Goal: Communication & Community: Answer question/provide support

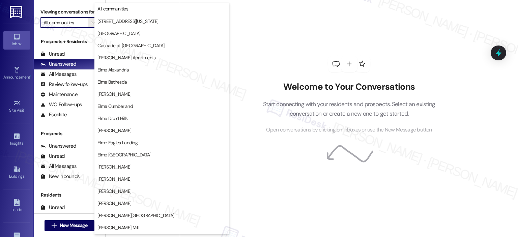
scroll to position [120, 0]
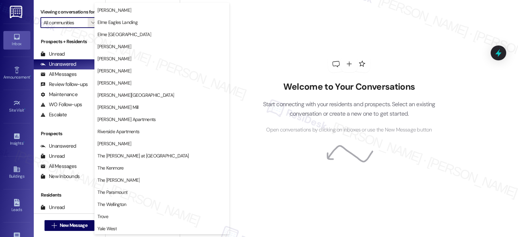
click at [83, 21] on input "All communities" at bounding box center [65, 22] width 44 height 11
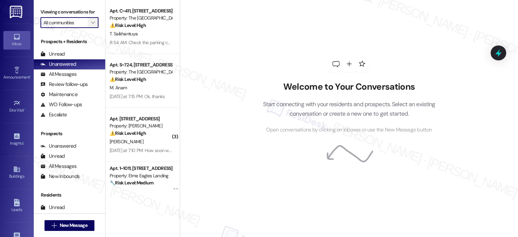
click at [91, 22] on icon "" at bounding box center [93, 22] width 4 height 5
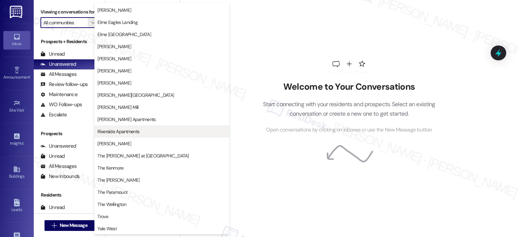
click at [127, 134] on span "Riverside Apartments" at bounding box center [118, 131] width 42 height 7
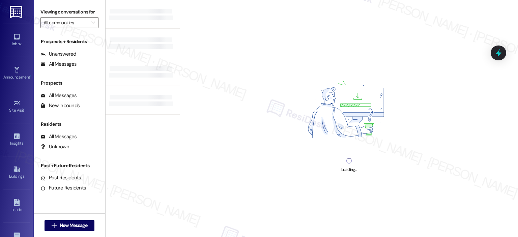
type input "Riverside Apartments"
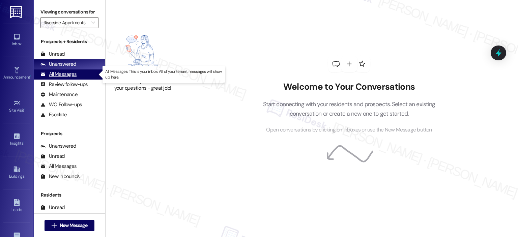
click at [72, 75] on div "All Messages" at bounding box center [58, 74] width 36 height 7
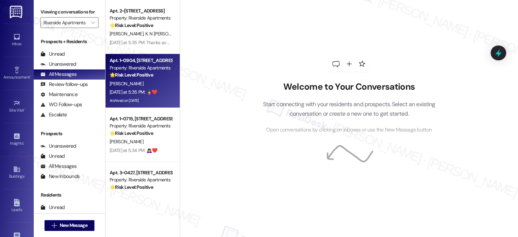
click at [147, 89] on div "Yesterday at 5:35 PM: 🙇‍♀️❤️ Yesterday at 5:35 PM: 🙇‍♀️❤️" at bounding box center [134, 92] width 48 height 6
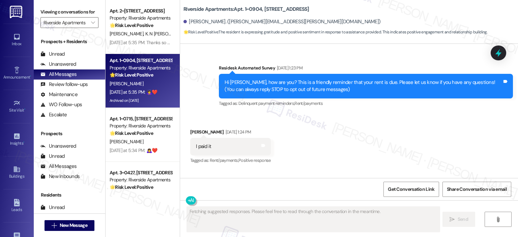
scroll to position [4998, 0]
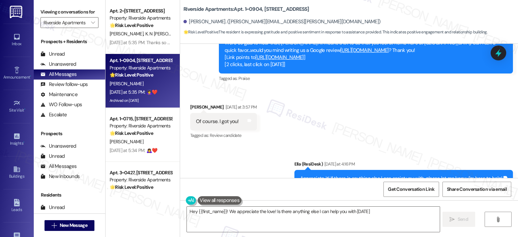
type textarea "Hey {{first_name}}! We appreciate the love! Is there anything else I can help y…"
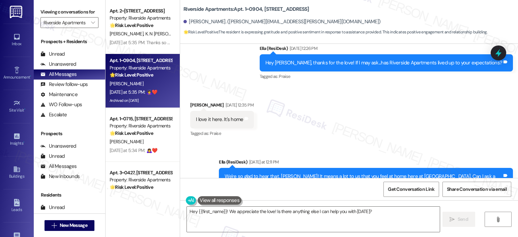
scroll to position [4549, 0]
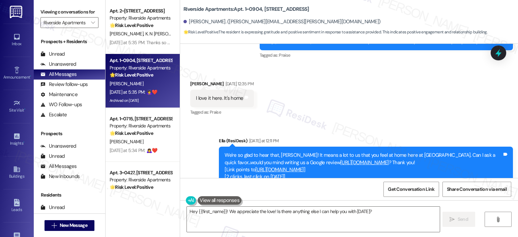
click at [299, 166] on link "https://search.google.com/local/writereview?placeid=ChIJheJUrbaxt4kRAPoaJFK3KkE" at bounding box center [279, 169] width 49 height 7
click at [315, 209] on textarea "Hey {{first_name}}! We appreciate the love! Is there anything else I can help y…" at bounding box center [313, 219] width 252 height 25
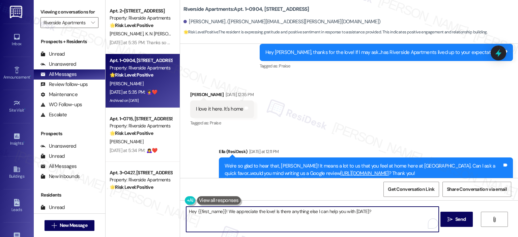
scroll to position [4507, 0]
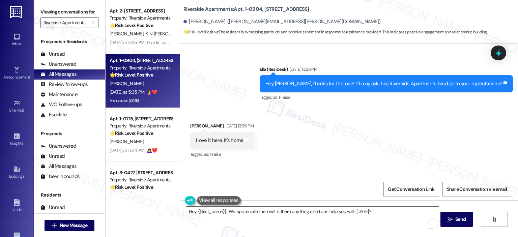
drag, startPoint x: 497, startPoint y: 51, endPoint x: 504, endPoint y: 12, distance: 39.7
click at [504, 12] on body "Inbox Go to Inbox Announcement • Send A Text Announcement Site Visit • Go to Si…" at bounding box center [259, 118] width 518 height 237
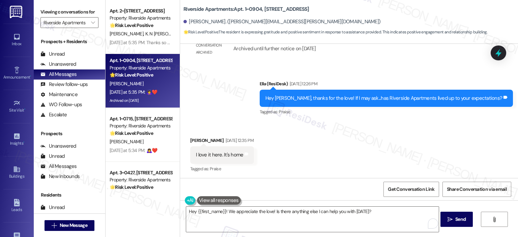
scroll to position [4338, 0]
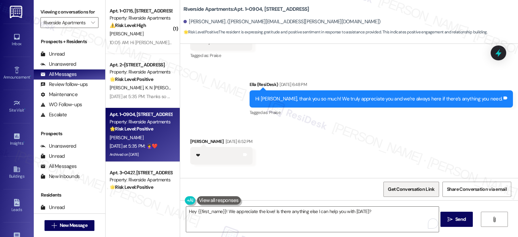
click at [417, 191] on span "Get Conversation Link" at bounding box center [411, 189] width 47 height 7
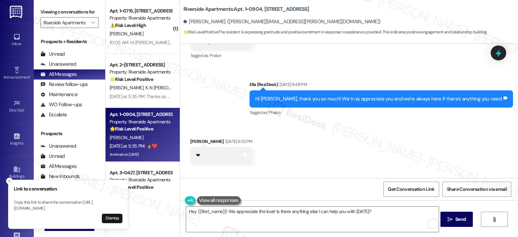
drag, startPoint x: 197, startPoint y: 12, endPoint x: 180, endPoint y: 8, distance: 17.2
click at [183, 8] on b "Riverside Apartments: Apt. 1~0904, 5860 Cameron Run Terrace" at bounding box center [246, 9] width 126 height 7
copy b "Riverside Apartments: Apt. 1~0904, 5860 Cameron Run Terrace"
click at [115, 219] on button "Dismiss" at bounding box center [112, 218] width 21 height 9
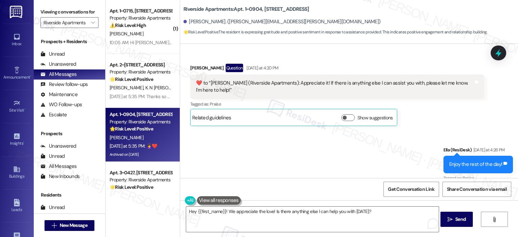
scroll to position [4998, 0]
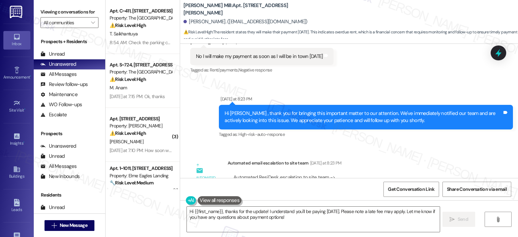
scroll to position [7013, 0]
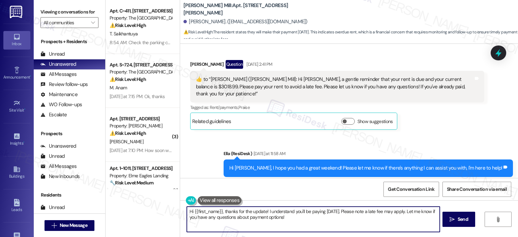
drag, startPoint x: 181, startPoint y: 207, endPoint x: 177, endPoint y: 210, distance: 4.9
click at [180, 210] on div "Hi {{first_name}}, thanks for the update! I understand you'll be paying [DATE].…" at bounding box center [349, 225] width 338 height 51
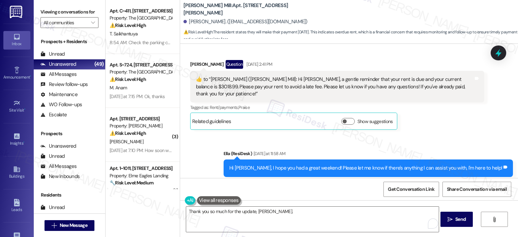
scroll to position [7182, 0]
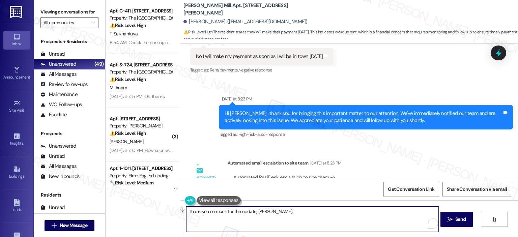
drag, startPoint x: 266, startPoint y: 211, endPoint x: 232, endPoint y: 207, distance: 33.7
click at [232, 207] on textarea "Thank you so much for the update, Jean." at bounding box center [312, 219] width 252 height 25
click at [245, 220] on textarea "Thank you so much for letting us know, Jean. A little reminder, please make you…" at bounding box center [312, 219] width 252 height 25
paste textarea "Just a friendly reminder to please make your full payment tomorrow and be sure …"
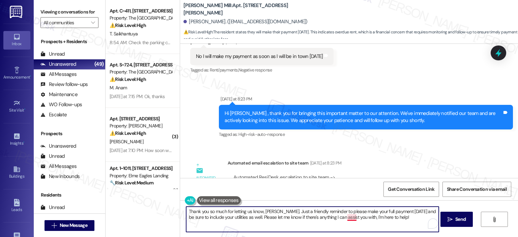
click at [352, 216] on textarea "Thank you so much for letting us know, Jean. Just a friendly reminder to please…" at bounding box center [312, 219] width 252 height 25
click at [271, 212] on textarea "Thank you so much for letting us know, Jean. Just a friendly reminder to please…" at bounding box center [312, 219] width 252 height 25
type textarea "Thank you so much for letting us know, Jean. Just a friendly reminder to please…"
click at [450, 219] on icon "" at bounding box center [449, 219] width 5 height 5
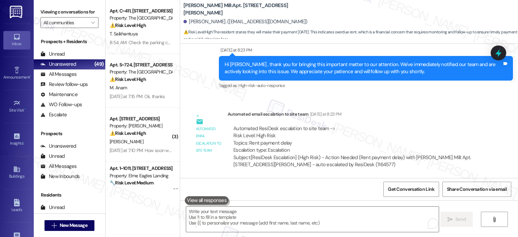
scroll to position [7236, 0]
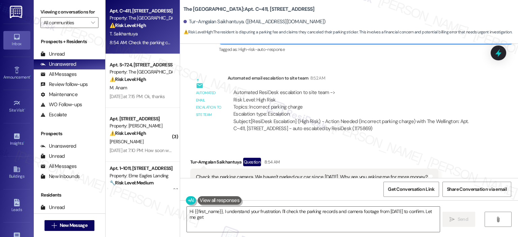
scroll to position [8928, 0]
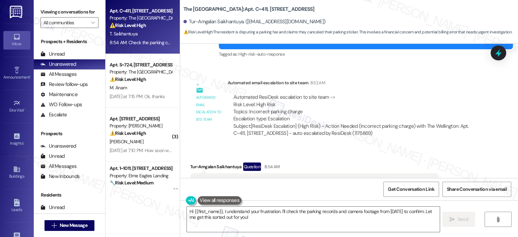
click at [343, 206] on button "Hide Suggestions" at bounding box center [348, 209] width 13 height 7
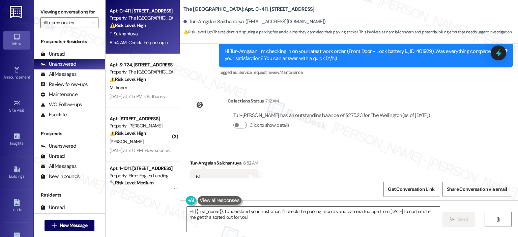
scroll to position [8757, 0]
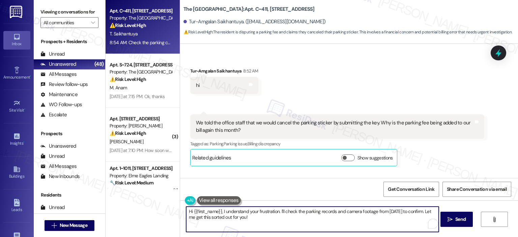
drag, startPoint x: 253, startPoint y: 215, endPoint x: 221, endPoint y: 208, distance: 32.8
click at [221, 208] on textarea "Hi {{first_name}}, I understand your frustration. I'll check the parking record…" at bounding box center [312, 219] width 252 height 25
click at [228, 214] on textarea "Hi {{first_name}}, I understand your frustration. I'll check the parking record…" at bounding box center [312, 219] width 252 height 25
click at [220, 213] on textarea "Hi {{first_name}}, I understand your frustration. I'll check the parking record…" at bounding box center [312, 219] width 252 height 25
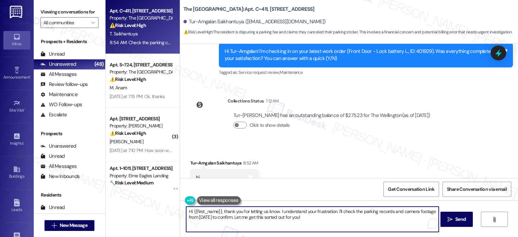
scroll to position [8833, 0]
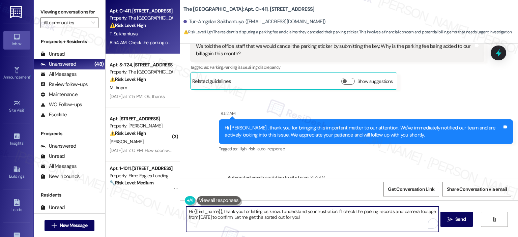
click at [334, 213] on textarea "Hi {{first_name}}, thank you for letting us know. I understand your frustration…" at bounding box center [312, 219] width 252 height 25
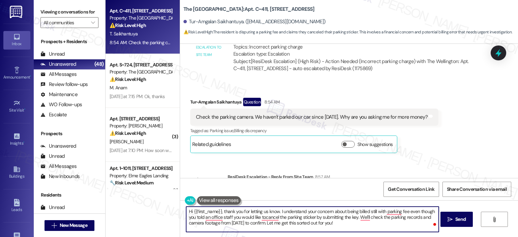
scroll to position [9002, 0]
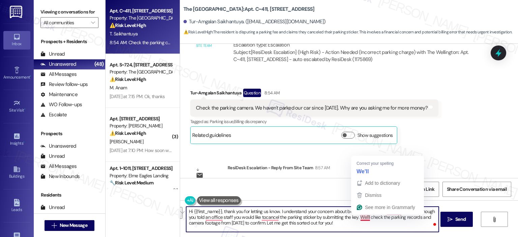
drag, startPoint x: 349, startPoint y: 222, endPoint x: 356, endPoint y: 218, distance: 8.0
click at [356, 218] on textarea "Hi {{first_name}}, thank you for letting us know. I understand your concern abo…" at bounding box center [312, 219] width 252 height 25
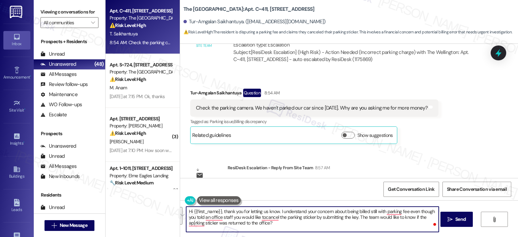
click at [330, 222] on textarea "Hi {{first_name}}, thank you for letting us know. I understand your concern abo…" at bounding box center [312, 219] width 252 height 25
click at [355, 218] on textarea "Hi {{first_name}}, thank you for letting us know. I understand your concern abo…" at bounding box center [312, 219] width 252 height 25
click at [359, 216] on textarea "Hi {{first_name}}, thank you for letting us know. I understand your concern abo…" at bounding box center [312, 219] width 252 height 25
click at [357, 219] on textarea "Hi {{first_name}}, thank you for letting us know. I understand your concern abo…" at bounding box center [312, 219] width 252 height 25
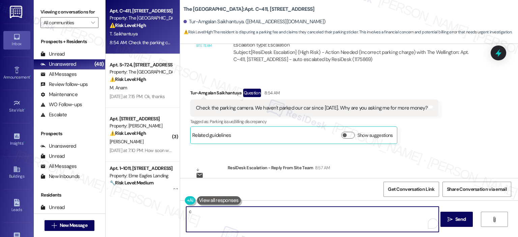
click at [249, 215] on textarea "c" at bounding box center [312, 219] width 252 height 25
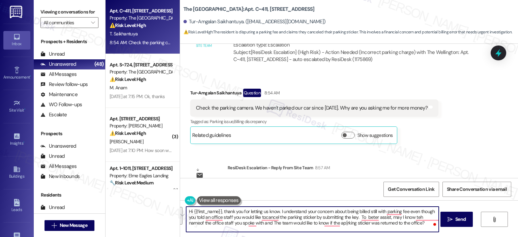
click at [240, 229] on textarea "Hi {{first_name}}, thank you for letting us know. I understand your concern abo…" at bounding box center [312, 219] width 252 height 25
click at [410, 226] on textarea "Hi {{first_name}}, thank you for letting us know. I understand your concern abo…" at bounding box center [312, 219] width 252 height 25
click at [266, 219] on textarea "Hi {{first_name}}, thank you for letting us know. I understand your concern abo…" at bounding box center [312, 219] width 252 height 25
paste textarea "still being billed for the parking fee even though you mentioned to an office s…"
click at [304, 224] on textarea "Hi {{first_name}}, thank you for letting us know. I understand your concern abo…" at bounding box center [312, 219] width 252 height 25
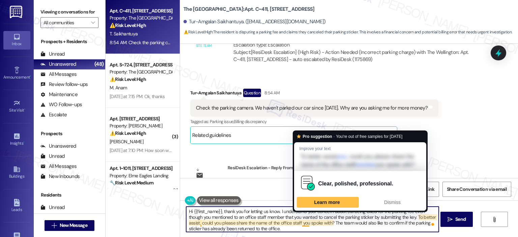
click at [292, 227] on textarea "Hi {{first_name}}, thank you for letting us know. I understand your concern abo…" at bounding box center [312, 219] width 252 height 25
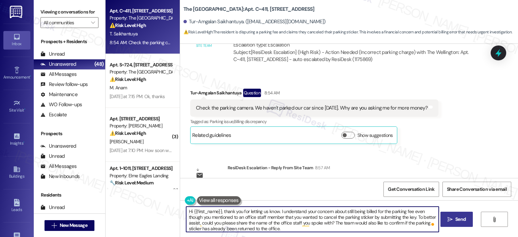
type textarea "Hi {{first_name}}, thank you for letting us know. I understand your concern abo…"
click at [447, 219] on icon "" at bounding box center [449, 219] width 5 height 5
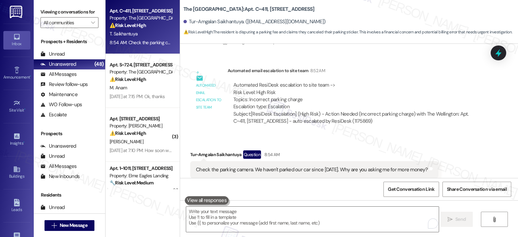
scroll to position [9070, 0]
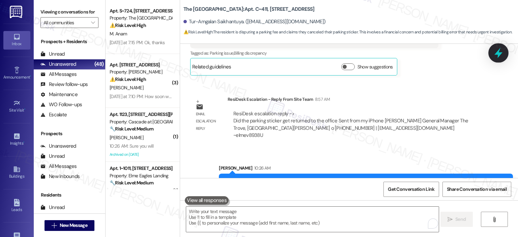
click at [495, 55] on icon at bounding box center [497, 52] width 11 height 11
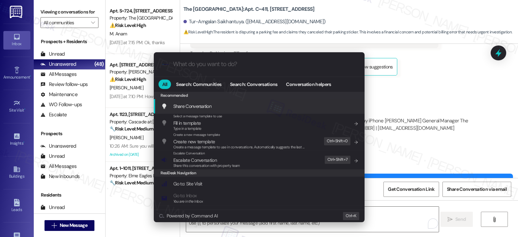
click at [221, 64] on input "What do you want to do?" at bounding box center [264, 64] width 183 height 7
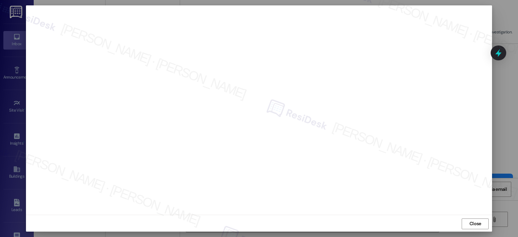
scroll to position [5, 0]
click at [469, 224] on span "Close" at bounding box center [475, 222] width 12 height 7
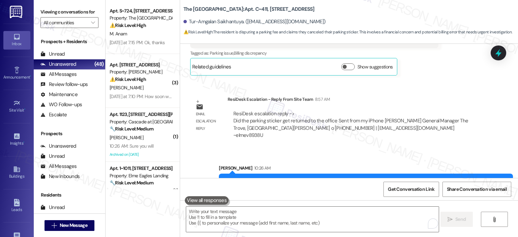
click at [489, 54] on div "Survey, sent via SMS Residesk Automated Survey May 14, 2024 at 12:29 PM Hi Tur-…" at bounding box center [349, 111] width 338 height 134
click at [499, 51] on icon at bounding box center [498, 53] width 8 height 10
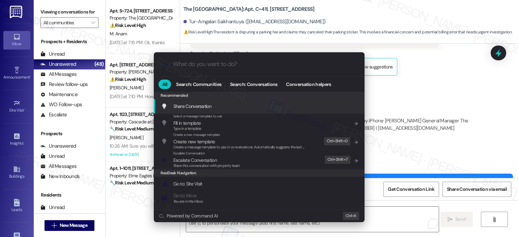
click at [206, 64] on input "What do you want to do?" at bounding box center [264, 64] width 183 height 7
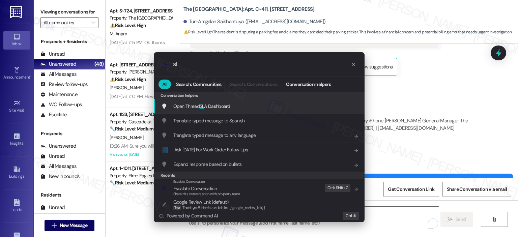
click at [210, 108] on span "Open Thread SL A Dashboard" at bounding box center [201, 106] width 57 height 6
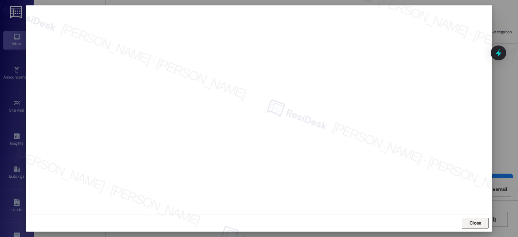
click at [473, 225] on span "Close" at bounding box center [475, 222] width 12 height 7
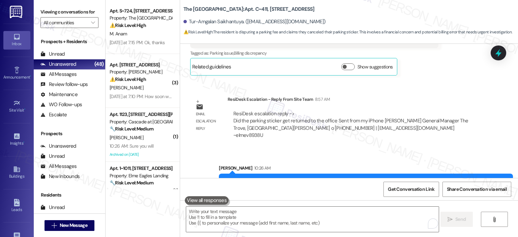
click at [502, 55] on icon at bounding box center [498, 53] width 9 height 9
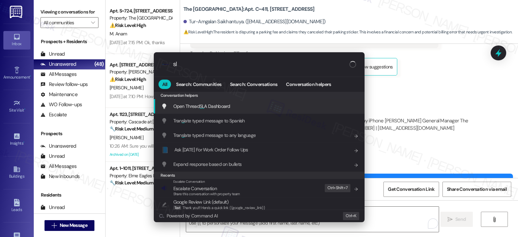
type input "sla"
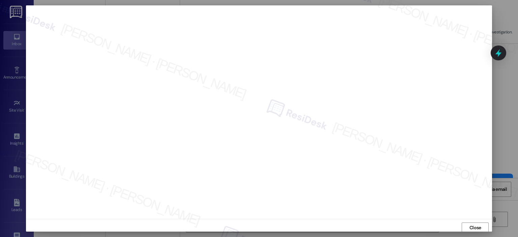
scroll to position [0, 0]
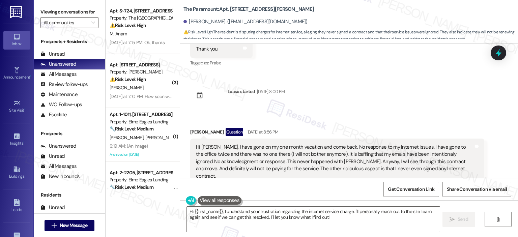
scroll to position [5207, 0]
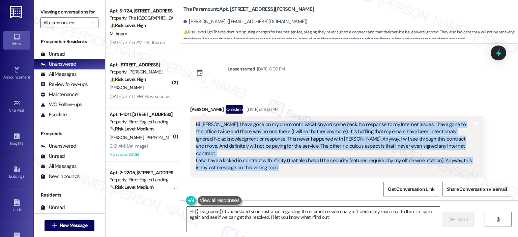
drag, startPoint x: 274, startPoint y: 122, endPoint x: 189, endPoint y: 88, distance: 91.3
click at [190, 116] on div "Hi Ella, I have gone on my one month vacation and come back. No response to my …" at bounding box center [337, 146] width 294 height 61
copy div "Hi Ella, I have gone on my one month vacation and come back. No response to my …"
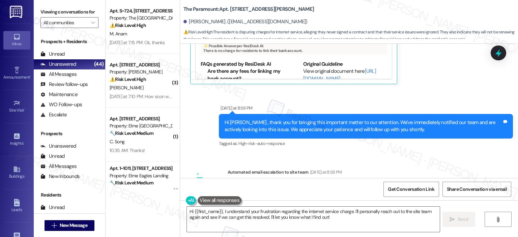
scroll to position [5434, 0]
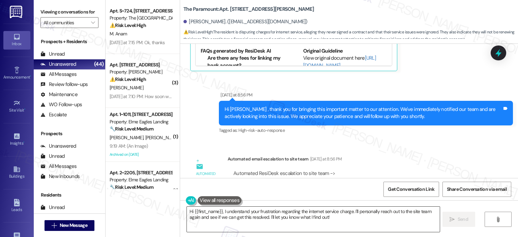
click at [287, 217] on textarea "Hi {{first_name}}, I understand your frustration regarding the internet service…" at bounding box center [313, 219] width 252 height 25
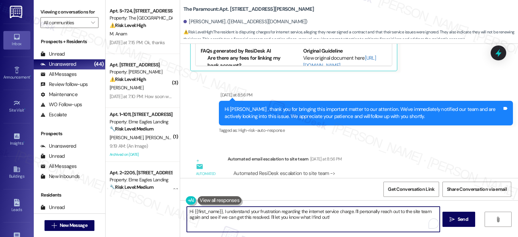
click at [348, 213] on textarea "Hi {{first_name}}, I understand your frustration regarding the internet service…" at bounding box center [313, 219] width 252 height 25
click at [331, 223] on textarea "Hi {{first_name}}, I understand your frustration regarding the internet service…" at bounding box center [312, 219] width 252 height 25
drag, startPoint x: 325, startPoint y: 219, endPoint x: 350, endPoint y: 211, distance: 25.9
click at [350, 211] on textarea "Hi {{first_name}}, I understand your frustration regarding the internet service…" at bounding box center [312, 219] width 252 height 25
paste textarea "’ll make sure your feedback is escalated to the team right away so it gets the …"
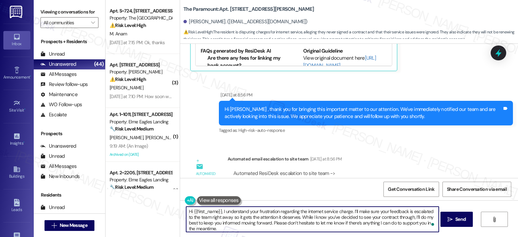
drag, startPoint x: 410, startPoint y: 209, endPoint x: 429, endPoint y: 209, distance: 18.9
click at [429, 209] on textarea "Hi {{first_name}}, I understand your frustration regarding the internet service…" at bounding box center [312, 219] width 252 height 25
drag, startPoint x: 204, startPoint y: 217, endPoint x: 294, endPoint y: 219, distance: 90.3
click at [294, 219] on textarea "Hi {{first_name}}, I understand your frustration regarding the internet service…" at bounding box center [312, 219] width 252 height 25
drag, startPoint x: 197, startPoint y: 214, endPoint x: 413, endPoint y: 217, distance: 215.7
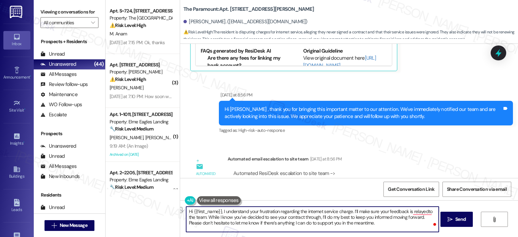
click at [413, 217] on textarea "Hi {{first_name}}, I understand your frustration regarding the internet service…" at bounding box center [312, 219] width 252 height 25
click at [220, 211] on textarea "Hi {{first_name}}, I understand your frustration regarding the internet service…" at bounding box center [312, 219] width 252 height 25
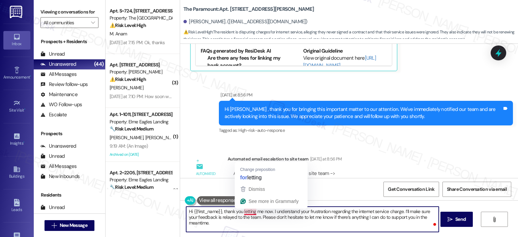
click at [250, 176] on div "Automated email escalation to site team Automated email escalation to site team…" at bounding box center [337, 186] width 304 height 73
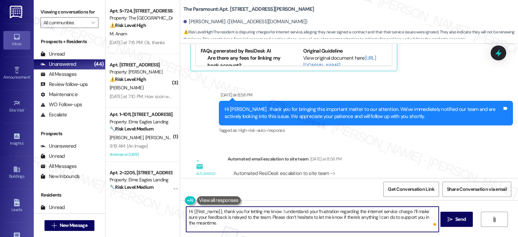
click at [281, 222] on textarea "Hi {{first_name}}, thank you for letting me know. I understand your frustration…" at bounding box center [312, 219] width 252 height 25
click at [214, 222] on textarea "Hi {{first_name}}, thank you for letting me know. I understand your frustration…" at bounding box center [312, 219] width 252 height 25
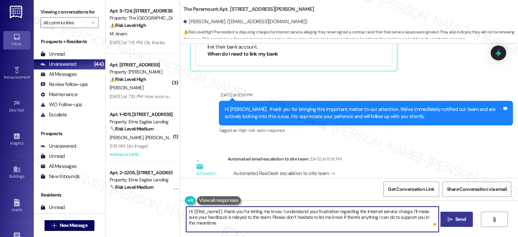
type textarea "Hi {{first_name}}, thank you for letting me know. I understand your frustration…"
click at [456, 220] on span "Send" at bounding box center [460, 219] width 10 height 7
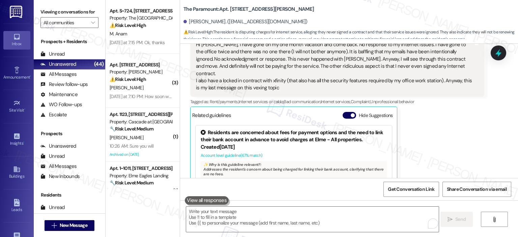
scroll to position [5488, 0]
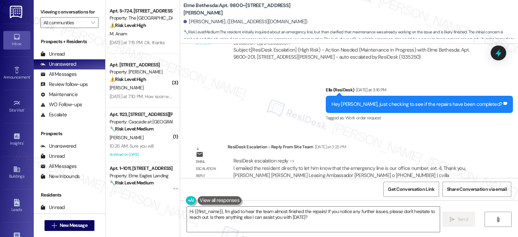
scroll to position [1645, 0]
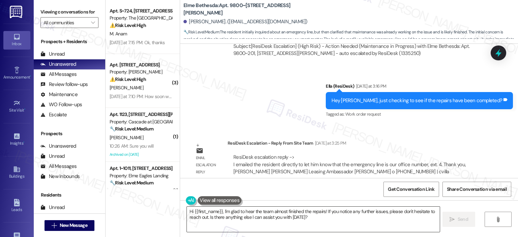
click at [229, 219] on textarea "Hi {{first_name}}, I'm glad to hear the team almost finished the repairs! If yo…" at bounding box center [313, 219] width 252 height 25
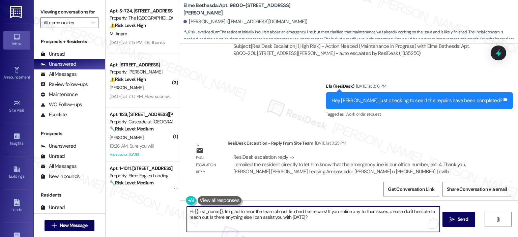
click at [220, 213] on textarea "Hi {{first_name}}, I'm glad to hear the team almost finished the repairs! If yo…" at bounding box center [313, 219] width 252 height 25
drag, startPoint x: 219, startPoint y: 212, endPoint x: 203, endPoint y: 211, distance: 16.2
click at [203, 211] on textarea "Hi {{first_name}}, I'm glad to hear the team almost finished the repairs! If yo…" at bounding box center [312, 219] width 252 height 25
click at [276, 214] on textarea "Hi {{first_name}}, I'm glad to hear the team almost finished the repairs! If yo…" at bounding box center [312, 219] width 252 height 25
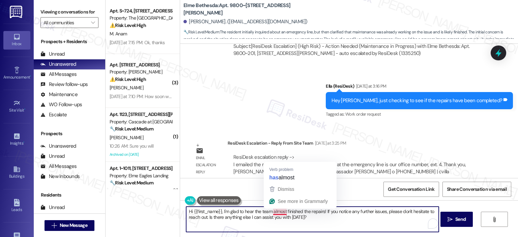
click at [329, 224] on textarea "Hi {{first_name}}, I'm glad to hear the team almost finished the repairs! If yo…" at bounding box center [312, 219] width 252 height 25
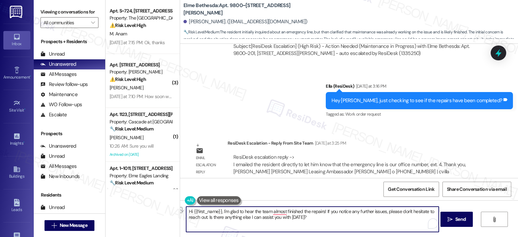
drag, startPoint x: 324, startPoint y: 213, endPoint x: 220, endPoint y: 208, distance: 103.6
click at [220, 208] on textarea "Hi {{first_name}}, I'm glad to hear the team almost finished the repairs! If yo…" at bounding box center [312, 219] width 252 height 25
drag, startPoint x: 267, startPoint y: 218, endPoint x: 278, endPoint y: 210, distance: 13.1
click at [278, 210] on textarea "Hi {{first_name}}, thank you for letting us know. f you notice any further issu…" at bounding box center [312, 219] width 252 height 25
click at [265, 219] on textarea "Hi {{first_name}}, thank you for letting us know. The team said they reached ou…" at bounding box center [312, 219] width 252 height 25
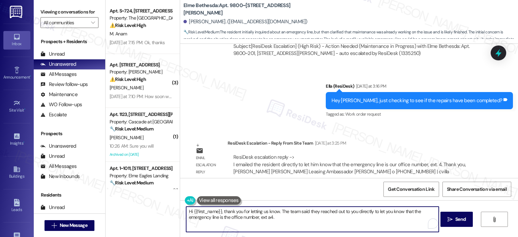
click at [289, 223] on textarea "Hi {{first_name}}, thank you for letting us know. The team said they reached ou…" at bounding box center [312, 219] width 252 height 25
paste textarea "mentioned that they reached out to you directly and shared that, in case of eme…"
type textarea "Hi {{first_name}}, thank you for letting us know. The team mentioned that they …"
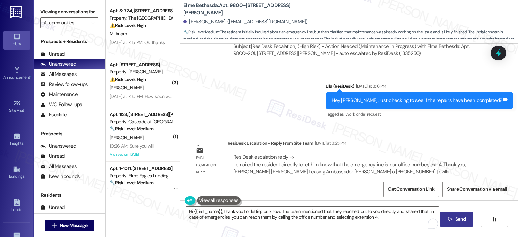
click at [454, 217] on span "Send" at bounding box center [460, 219] width 13 height 7
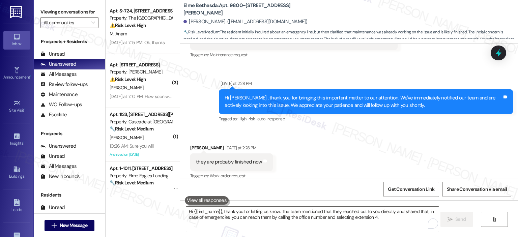
scroll to position [1699, 0]
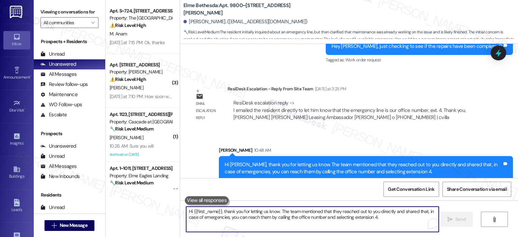
click at [241, 212] on textarea "Hi {{first_name}}, thank you for letting us know. The team mentioned that they …" at bounding box center [312, 219] width 252 height 25
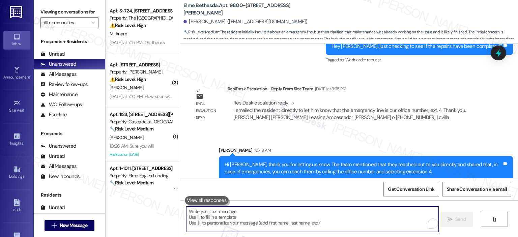
paste textarea "Hi {{first_name}}, thank you for letting us know. I’m so sorry to hear about th…"
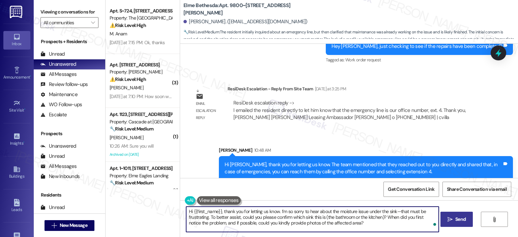
type textarea "Hi {{first_name}}, thank you for letting us know. I’m so sorry to hear about th…"
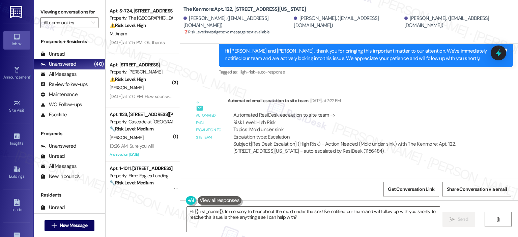
scroll to position [8766, 0]
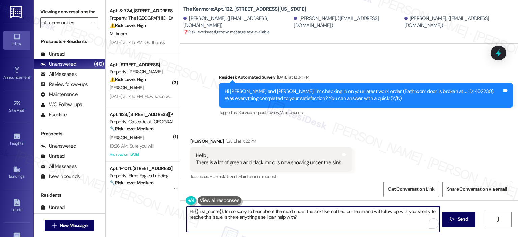
drag, startPoint x: 219, startPoint y: 210, endPoint x: 189, endPoint y: 211, distance: 29.7
click at [189, 211] on textarea "Hi {{first_name}}, I'm so sorry to hear about the mold under the sink! I've not…" at bounding box center [313, 219] width 252 height 25
click at [262, 214] on textarea "Hi {{first_name}}, I'm so sorry to hear about the mold under the sink! I've not…" at bounding box center [312, 219] width 252 height 25
click at [218, 210] on textarea "Hi {{first_name}}, I'm so sorry to hear about the mold under the sink! I've not…" at bounding box center [312, 219] width 252 height 25
click at [220, 211] on textarea "Hi {{first_name}}, I'm so sorry to hear about the mold under the sink! I've not…" at bounding box center [312, 219] width 252 height 25
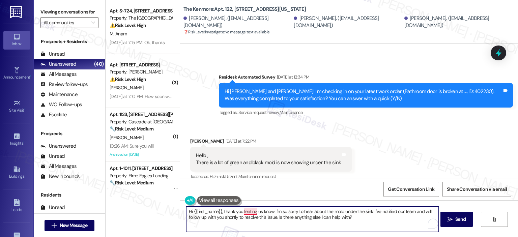
click at [242, 211] on textarea "Hi {{first_name}}, thank you leeting us know. I'm so sorry to hear about the mo…" at bounding box center [312, 219] width 252 height 25
drag, startPoint x: 369, startPoint y: 213, endPoint x: 322, endPoint y: 210, distance: 48.0
click at [322, 210] on textarea "Hi {{first_name}}, thank you letting us know. I'm so sorry to hear about the mo…" at bounding box center [312, 219] width 252 height 25
click at [367, 211] on textarea "Hi {{first_name}}, thank you letting us know. I'm so sorry to hear about the mo…" at bounding box center [312, 219] width 252 height 25
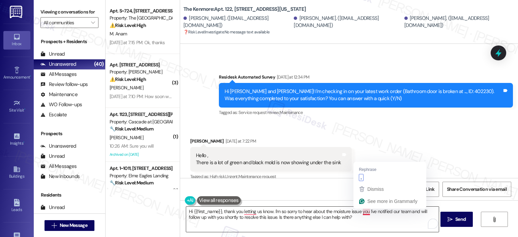
click at [367, 212] on textarea "Hi {{first_name}}, thank you letting us know. I'm so sorry to hear about the mo…" at bounding box center [312, 219] width 252 height 25
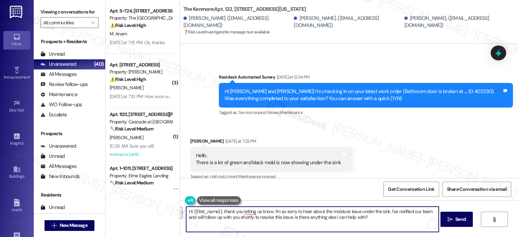
drag, startPoint x: 380, startPoint y: 220, endPoint x: 388, endPoint y: 210, distance: 13.5
click at [388, 210] on textarea "Hi {{first_name}}, thank you letting us know. I'm so sorry to hear about the mo…" at bounding box center [312, 219] width 252 height 25
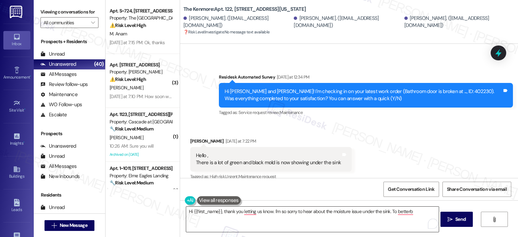
click at [422, 213] on textarea "Hi {{first_name}}, thank you letting us know. I'm so sorry to hear about the mo…" at bounding box center [312, 219] width 252 height 25
drag, startPoint x: 193, startPoint y: 128, endPoint x: 297, endPoint y: 133, distance: 103.2
click at [293, 152] on div "Hello , There is a lot of green and black mold is now showing under the sink" at bounding box center [268, 159] width 145 height 14
click at [298, 152] on div "Hello , There is a lot of green and black mold is now showing under the sink" at bounding box center [268, 159] width 145 height 14
drag, startPoint x: 333, startPoint y: 129, endPoint x: 192, endPoint y: 132, distance: 140.6
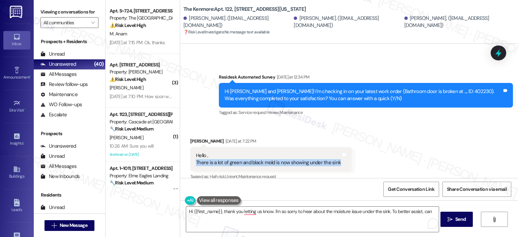
click at [196, 152] on div "Hello , There is a lot of green and black mold is now showing under the sink" at bounding box center [268, 159] width 145 height 14
copy div "There is a lot of green and black mold is now showing under the sink"
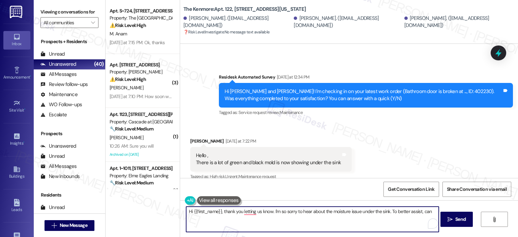
click at [428, 212] on textarea "Hi {{first_name}}, thank you letting us know. I'm so sorry to hear about the mo…" at bounding box center [312, 219] width 252 height 25
click at [269, 222] on textarea "Hi {{first_name}}, thank you letting us know. I'm so sorry to hear about the mo…" at bounding box center [312, 219] width 252 height 25
click at [258, 220] on textarea "Hi {{first_name}}, thank you letting us know. I'm so sorry to hear about the mo…" at bounding box center [312, 219] width 252 height 25
paste textarea "for letting us know. I’m so sorry to hear about the moisture issue under the si…"
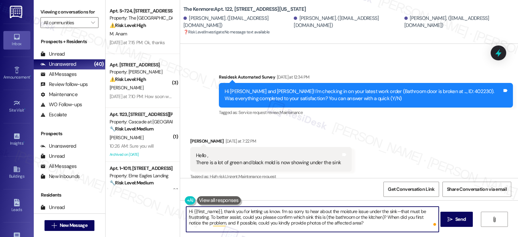
click at [288, 211] on textarea "Hi {{first_name}}, thank you for letting us know. I’m so sorry to hear about th…" at bounding box center [312, 219] width 252 height 25
drag, startPoint x: 207, startPoint y: 217, endPoint x: 387, endPoint y: 211, distance: 180.4
click at [387, 211] on textarea "Hi {{first_name}}, thank you for letting us know. I’m sorry to hear about the m…" at bounding box center [312, 219] width 252 height 25
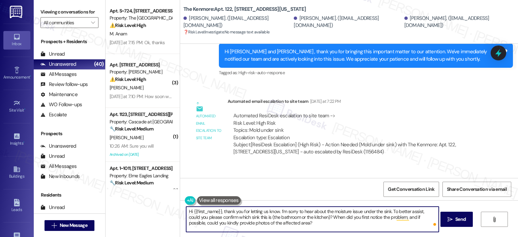
scroll to position [8934, 0]
drag, startPoint x: 219, startPoint y: 211, endPoint x: 223, endPoint y: 207, distance: 5.5
click at [189, 211] on textarea "Hi {{first_name}}, thank you for letting us know. I’m sorry to hear about the m…" at bounding box center [312, 219] width 252 height 25
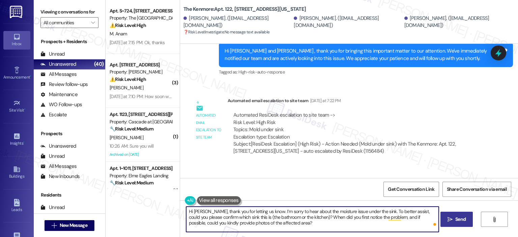
type textarea "Hi Samar, thank you for letting us know. I’m sorry to hear about the moisture i…"
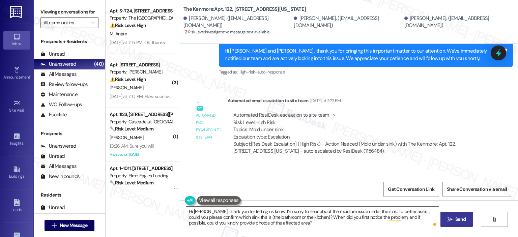
click at [470, 221] on button " Send" at bounding box center [456, 219] width 33 height 15
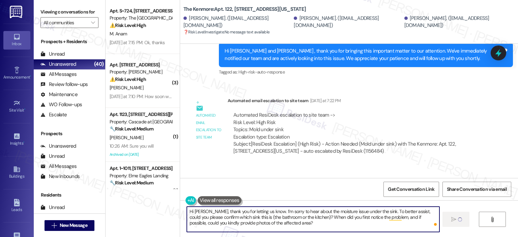
click at [292, 218] on textarea "Hi Samar, thank you for letting us know. I’m sorry to hear about the moisture i…" at bounding box center [313, 219] width 252 height 25
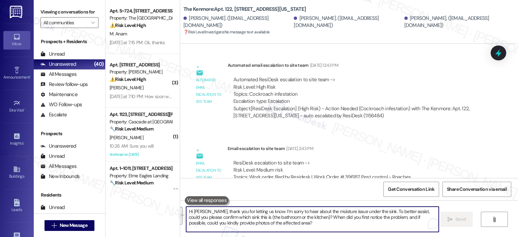
scroll to position [8995, 0]
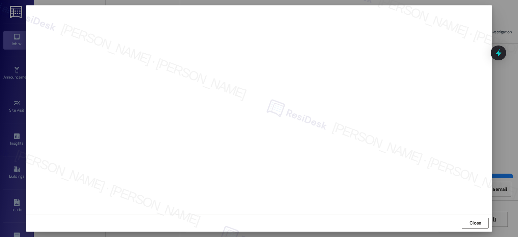
scroll to position [3, 0]
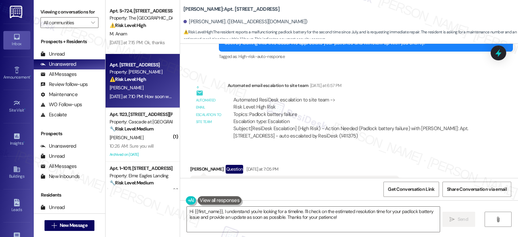
scroll to position [1784, 0]
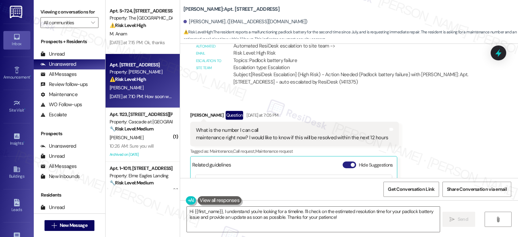
click at [349, 161] on button "Hide Suggestions" at bounding box center [348, 164] width 13 height 7
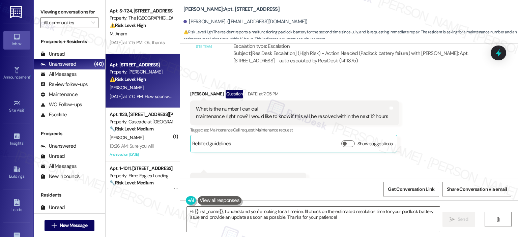
scroll to position [1817, 0]
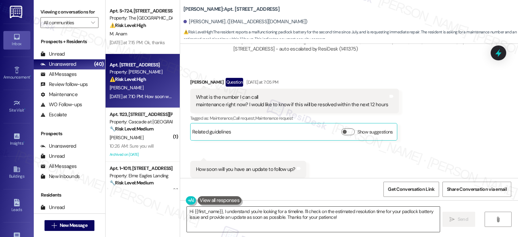
click at [270, 219] on textarea "Hi {{first_name}}, I understand you're looking for a timeline. I'll check on th…" at bounding box center [313, 219] width 252 height 25
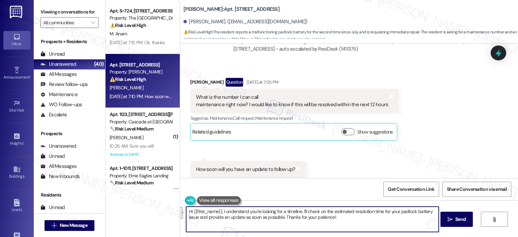
drag, startPoint x: 334, startPoint y: 218, endPoint x: 220, endPoint y: 211, distance: 114.8
click at [220, 211] on textarea "Hi {{first_name}}, I understand you're looking for a timeline. I'll check on th…" at bounding box center [312, 219] width 252 height 25
click at [218, 213] on textarea "Hi {{first_name}}, I understand you're looking for a timeline. I'll check on th…" at bounding box center [312, 219] width 252 height 25
click at [423, 211] on textarea "Hi {{first_name}}, thank you for reaching out. I apologize for the delayed resp…" at bounding box center [312, 219] width 252 height 25
drag, startPoint x: 408, startPoint y: 218, endPoint x: 390, endPoint y: 217, distance: 17.9
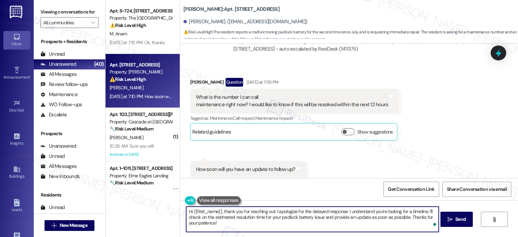
click at [390, 217] on textarea "Hi {{first_name}}, thank you for reaching out. I apologize for the delayed resp…" at bounding box center [312, 219] width 252 height 25
click at [420, 217] on textarea "Hi {{first_name}}, thank you for reaching out. I apologize for the delayed resp…" at bounding box center [312, 219] width 252 height 25
click at [287, 226] on textarea "Hi {{first_name}}, thank you for reaching out. I apologize for the delayed resp…" at bounding box center [312, 219] width 252 height 25
paste textarea ", and I apologize for the delayed response. I understand you’re looking for a t…"
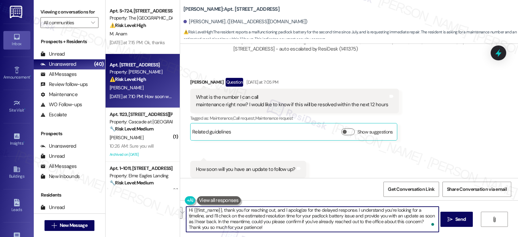
scroll to position [1, 0]
drag, startPoint x: 403, startPoint y: 222, endPoint x: 202, endPoint y: 226, distance: 200.9
click at [202, 226] on textarea "Hi {{first_name}}, thank you for reaching out, and I apologize for the delayed …" at bounding box center [312, 219] width 252 height 25
type textarea "Hi {{first_name}}, thank you for reaching out, and I apologize for the delayed …"
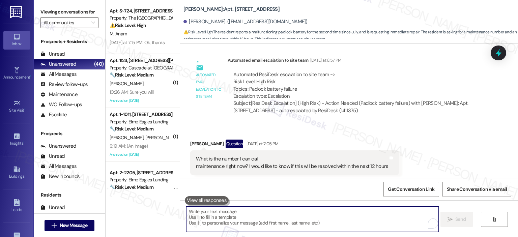
scroll to position [1878, 0]
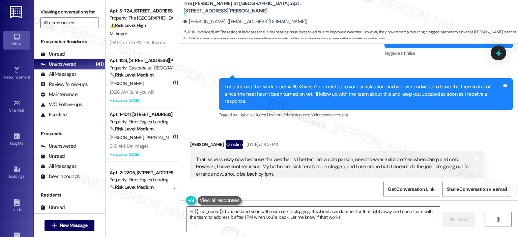
scroll to position [3844, 0]
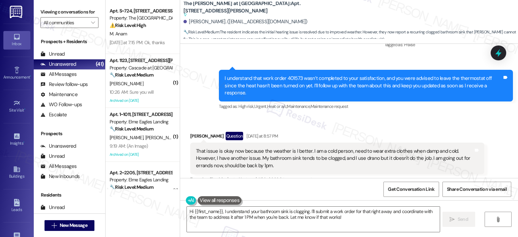
click at [346, 190] on button "Hide Suggestions" at bounding box center [348, 193] width 13 height 7
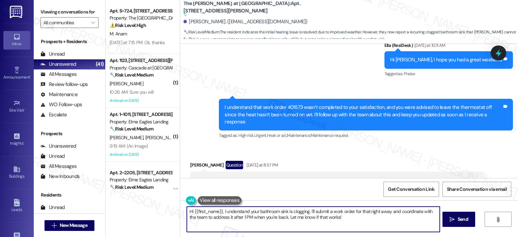
click at [296, 226] on textarea "Hi {{first_name}}, I understand your bathroom sink is clogging. I'll submit a w…" at bounding box center [313, 219] width 252 height 25
click at [221, 213] on textarea "Hi {{first_name}}, I understand your bathroom sink is clogging. I'll submit a w…" at bounding box center [312, 219] width 252 height 25
click at [219, 211] on textarea "Hi {{first_name}}, I understand your bathroom sink is clogging. I'll submit a w…" at bounding box center [312, 219] width 252 height 25
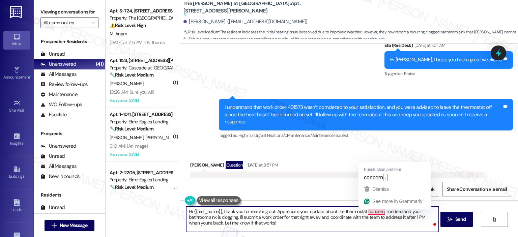
click at [382, 210] on textarea "Hi {{first_name}}, thank you for reaching out. Appreciate your update about the…" at bounding box center [312, 219] width 252 height 25
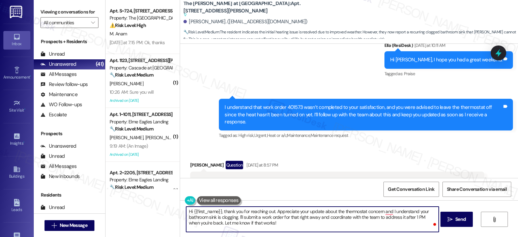
click at [234, 217] on textarea "Hi {{first_name}}, thank you for reaching out. Appreciate your update about the…" at bounding box center [312, 219] width 252 height 25
drag, startPoint x: 235, startPoint y: 216, endPoint x: 198, endPoint y: 215, distance: 36.4
click at [198, 215] on textarea "Hi {{first_name}}, thank you for reaching out. Appreciate your update about the…" at bounding box center [312, 219] width 252 height 25
drag, startPoint x: 266, startPoint y: 222, endPoint x: 250, endPoint y: 217, distance: 17.1
click at [250, 217] on textarea "Hi {{first_name}}, thank you for reaching out. Appreciate your update about the…" at bounding box center [312, 219] width 252 height 25
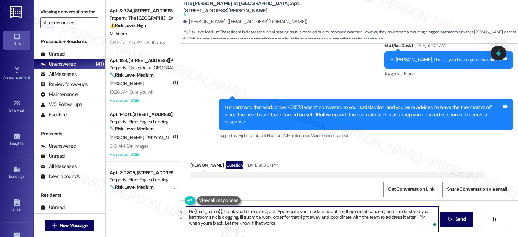
click at [308, 221] on textarea "Hi {{first_name}}, thank you for reaching out. Appreciate your update about the…" at bounding box center [312, 219] width 252 height 25
drag, startPoint x: 291, startPoint y: 219, endPoint x: 236, endPoint y: 219, distance: 55.6
click at [235, 219] on textarea "Hi {{first_name}}, thank you for reaching out. Appreciate your update about the…" at bounding box center [312, 219] width 252 height 25
click at [310, 221] on textarea "Hi {{first_name}}, thank you for reaching out. Appreciate your update about the…" at bounding box center [312, 219] width 252 height 25
paste textarea "and for sharing your update about the thermostat concern. I also understand you…"
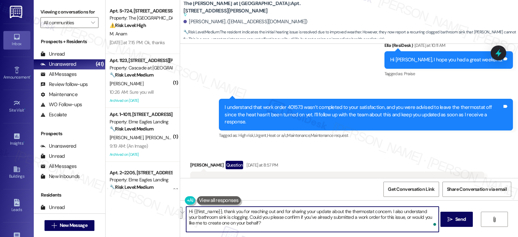
drag, startPoint x: 249, startPoint y: 223, endPoint x: 392, endPoint y: 217, distance: 143.7
click at [392, 217] on textarea "Hi {{first_name}}, thank you for reaching out and for sharing your update about…" at bounding box center [312, 219] width 252 height 25
type textarea "Hi {{first_name}}, thank you for reaching out and for sharing your update about…"
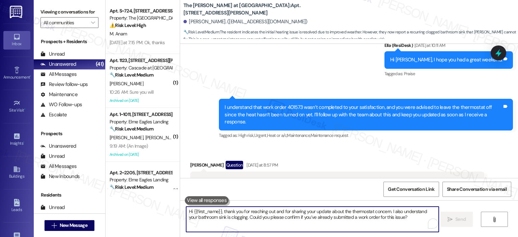
scroll to position [3815, 0]
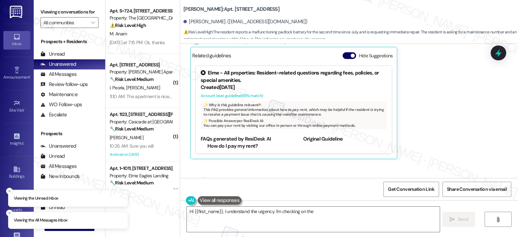
scroll to position [1983, 0]
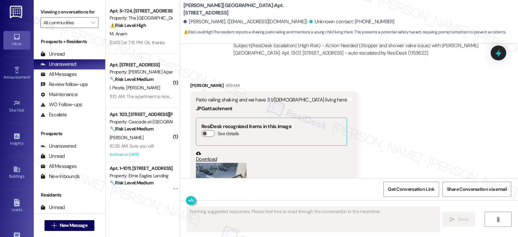
scroll to position [5913, 0]
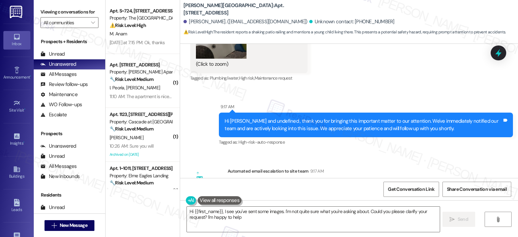
type textarea "Hi {{first_name}}, I see you've sent some images. I'm not quite sure what you'r…"
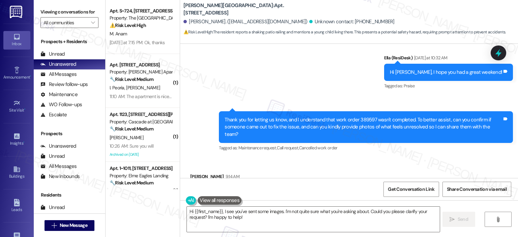
scroll to position [4628, 0]
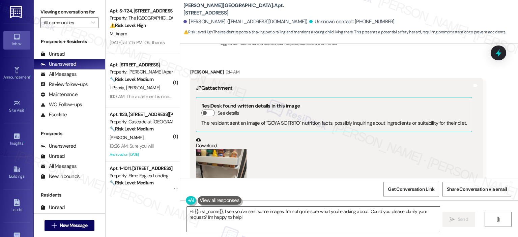
click at [217, 149] on button "Zoom image" at bounding box center [221, 182] width 51 height 67
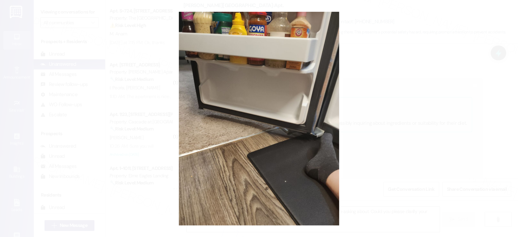
click at [429, 98] on button "Unzoom image" at bounding box center [259, 118] width 518 height 237
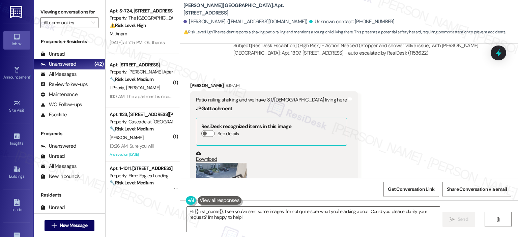
scroll to position [6250, 0]
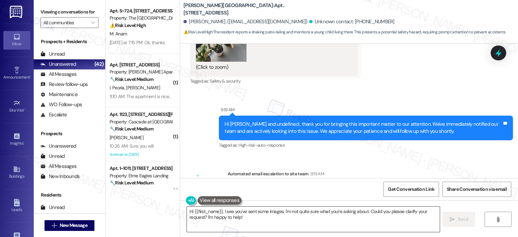
click at [220, 211] on textarea "Hi {{first_name}}, I see you've sent some images. I'm not quite sure what you'r…" at bounding box center [313, 219] width 252 height 25
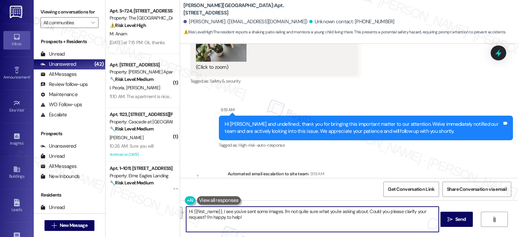
drag, startPoint x: 264, startPoint y: 222, endPoint x: 175, endPoint y: 207, distance: 90.6
click at [175, 207] on div "Apt. S~724, [STREET_ADDRESS] Property: The Wellington ⚠️ Risk Level: High The r…" at bounding box center [311, 118] width 412 height 237
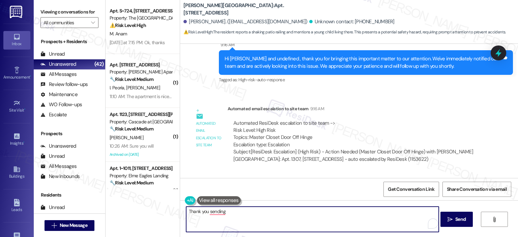
scroll to position [5583, 0]
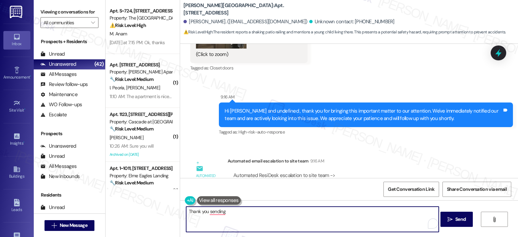
click at [276, 216] on textarea "Thank you sending" at bounding box center [312, 219] width 252 height 25
click at [258, 219] on textarea "Thank you for sending the" at bounding box center [312, 219] width 252 height 25
click at [314, 210] on textarea "Thank you for sending the photos, Kathleen. I'll follow up with team, and keep …" at bounding box center [312, 219] width 252 height 25
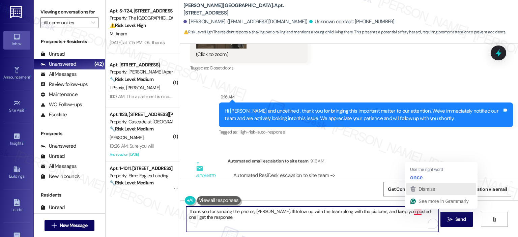
click at [418, 184] on div "Dismiss" at bounding box center [426, 189] width 18 height 10
click at [435, 211] on textarea "Thank you for sending the photos, Kathleen. I'll follow up with the team along …" at bounding box center [312, 219] width 252 height 25
click at [207, 219] on textarea "Thank you for sending the photos, Kathleen. I'll follow up with the team along …" at bounding box center [312, 219] width 252 height 25
type textarea "Thank you for sending the photos, Kathleen. I'll follow up with the team along …"
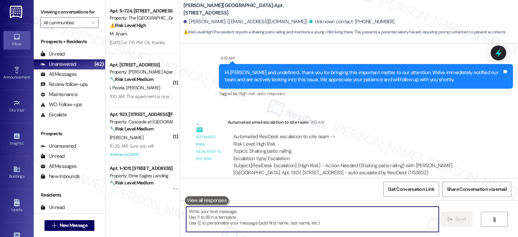
scroll to position [6304, 0]
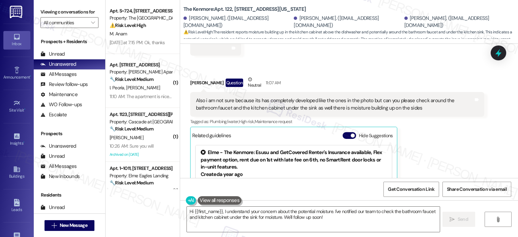
scroll to position [9609, 0]
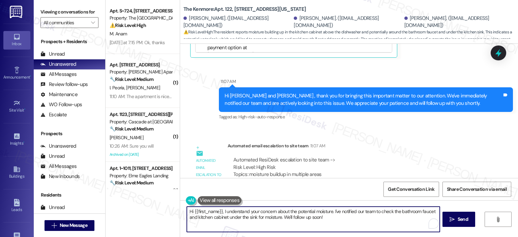
drag, startPoint x: 335, startPoint y: 217, endPoint x: 183, endPoint y: 211, distance: 151.5
click at [187, 211] on textarea "Hi {{first_name}}, I understand your concern about the potential moisture. I've…" at bounding box center [313, 219] width 252 height 25
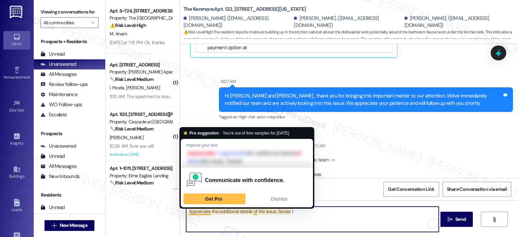
click at [319, 213] on textarea "Appreciate the additional details of the issue, Samar. I" at bounding box center [312, 219] width 252 height 25
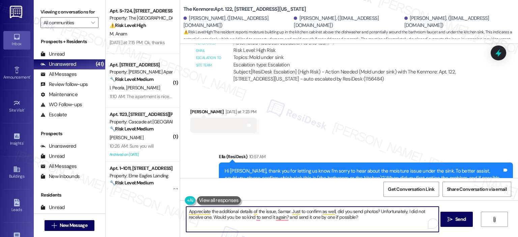
scroll to position [8946, 0]
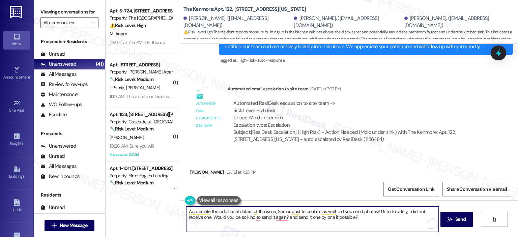
click at [361, 219] on textarea "Appreciate the additional details of the issue, Samar. Just to confirm as well,…" at bounding box center [312, 219] width 252 height 25
click at [227, 222] on textarea "Appreciate the additional details of the issue, Samar. Just to confirm as well,…" at bounding box center [312, 219] width 252 height 25
paste textarea "Thank you for sharing the additional details of the issue, Samar—I really appre…"
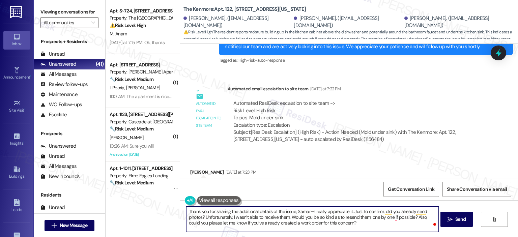
click at [294, 215] on textarea "Thank you for sharing the additional details of the issue, Samar—I really appre…" at bounding box center [312, 219] width 252 height 25
drag, startPoint x: 285, startPoint y: 218, endPoint x: 230, endPoint y: 217, distance: 55.3
click at [230, 217] on textarea "Thank you for sharing the additional details of the issue, Samar—I really appre…" at bounding box center [312, 219] width 252 height 25
click at [349, 223] on textarea "Thank you for sharing the additional details of the issue, Samar—I really appre…" at bounding box center [312, 219] width 252 height 25
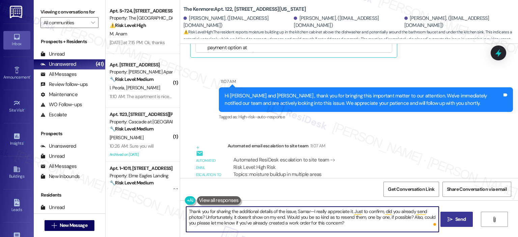
type textarea "Thank you for sharing the additional details of the issue, Samar—I really appre…"
click at [454, 222] on span "Send" at bounding box center [460, 219] width 13 height 7
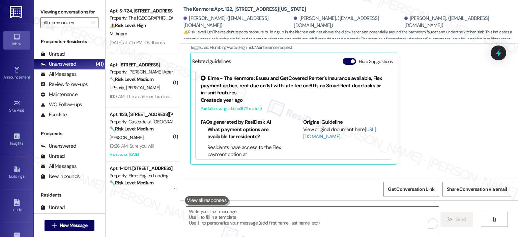
scroll to position [9427, 0]
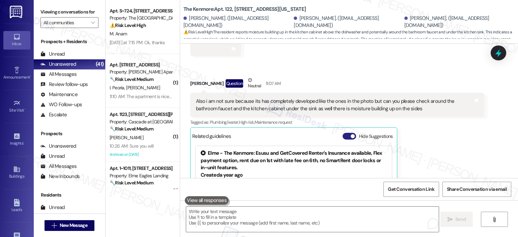
click at [343, 133] on button "Hide Suggestions" at bounding box center [348, 136] width 13 height 7
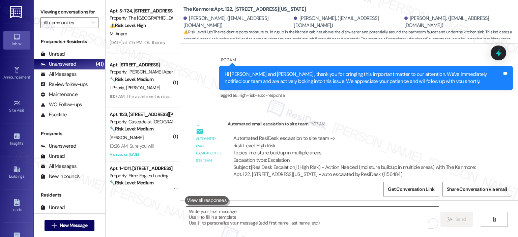
scroll to position [9576, 0]
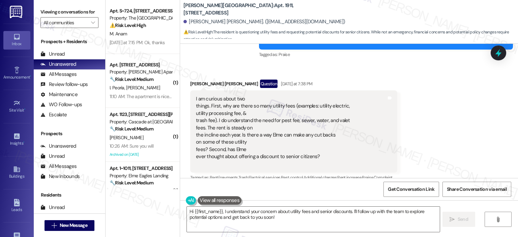
scroll to position [6430, 0]
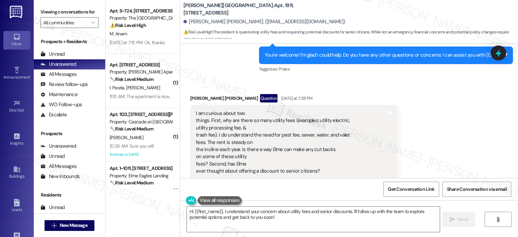
click at [346, 203] on button "Hide Suggestions" at bounding box center [348, 206] width 13 height 7
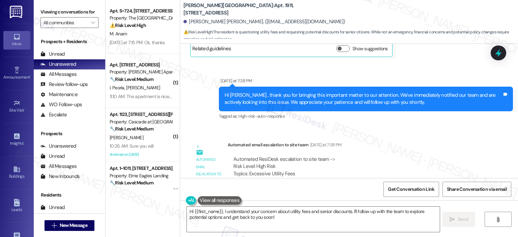
scroll to position [6419, 0]
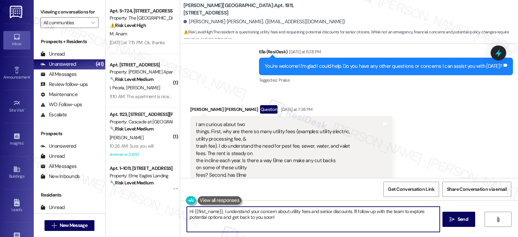
drag, startPoint x: 220, startPoint y: 212, endPoint x: 165, endPoint y: 207, distance: 55.5
click at [165, 207] on div "Apt. S~724, [STREET_ADDRESS] Property: The Wellington ⚠️ Risk Level: High The r…" at bounding box center [311, 118] width 412 height 237
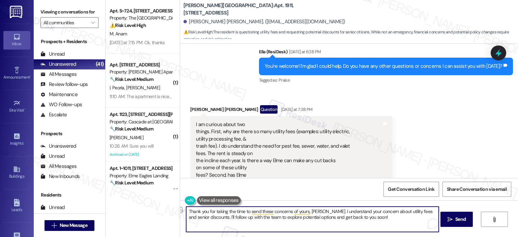
drag, startPoint x: 367, startPoint y: 218, endPoint x: 206, endPoint y: 220, distance: 161.1
click at [206, 220] on textarea "Thank you for taking the time to send these concerns of yours, [PERSON_NAME]. I…" at bounding box center [312, 219] width 252 height 25
type textarea "Thank you for taking the time to send these concerns of yours, [PERSON_NAME]. I…"
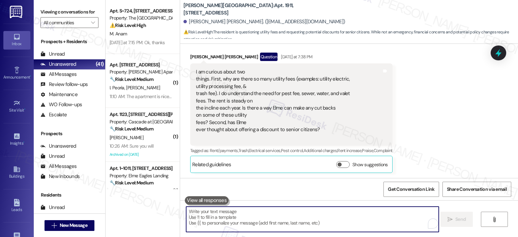
scroll to position [6641, 0]
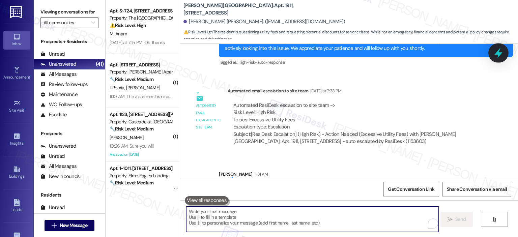
click at [501, 52] on icon at bounding box center [497, 52] width 11 height 11
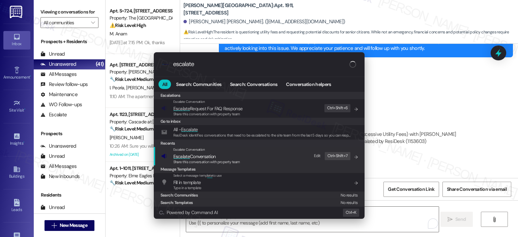
type input "escalate"
click at [221, 155] on span "Escalate Conversation" at bounding box center [206, 156] width 67 height 7
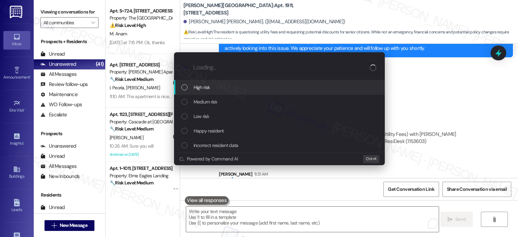
drag, startPoint x: 221, startPoint y: 155, endPoint x: 203, endPoint y: 118, distance: 41.5
click at [203, 118] on span "Low risk" at bounding box center [201, 116] width 16 height 7
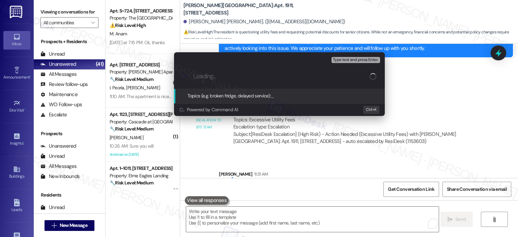
click at [242, 73] on input "Loading..." at bounding box center [281, 76] width 176 height 7
type input "U"
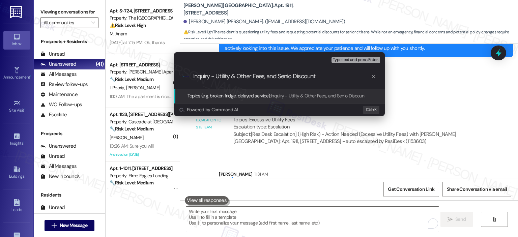
type input "Inquiry - Utility & Other Fees, and Senior Discount"
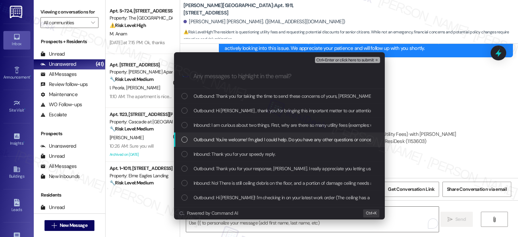
click at [245, 136] on span "Outbound: You're welcome! I'm glad I could help. Do you have any other question…" at bounding box center [313, 139] width 240 height 7
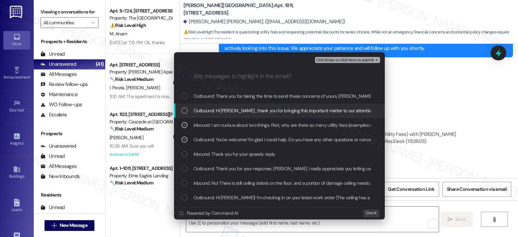
click at [250, 110] on span "Outbound: Hi [PERSON_NAME] , thank you for bringing this important matter to ou…" at bounding box center [419, 110] width 453 height 7
click at [249, 109] on span "Outbound: Hi [PERSON_NAME] , thank you for bringing this important matter to ou…" at bounding box center [419, 110] width 453 height 7
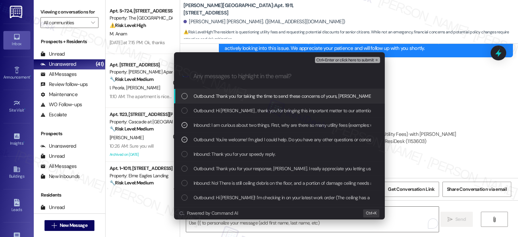
click at [252, 94] on span "Outbound: Thank you for taking the time to send these concerns of yours, [PERSO…" at bounding box center [427, 95] width 468 height 7
click at [357, 58] on span "Ctrl+Enter or click here to submit" at bounding box center [345, 60] width 58 height 5
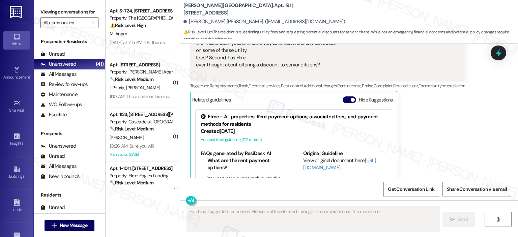
scroll to position [6746, 0]
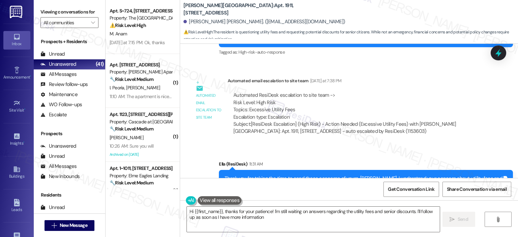
type textarea "Hi {{first_name}}, thanks for your patience! I'm still waiting on answers regar…"
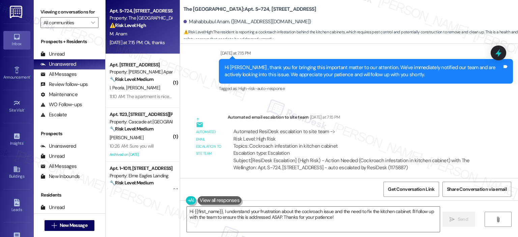
scroll to position [5610, 0]
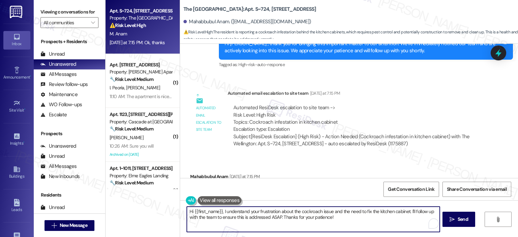
drag, startPoint x: 220, startPoint y: 214, endPoint x: 165, endPoint y: 213, distance: 54.6
click at [165, 213] on div "Apt. S~724, [STREET_ADDRESS] Property: The Wellington ⚠️ Risk Level: High The r…" at bounding box center [311, 118] width 412 height 237
click at [186, 212] on textarea "I understand your frustration about the cockroach issue and the need to fix the…" at bounding box center [312, 219] width 252 height 25
drag, startPoint x: 334, startPoint y: 211, endPoint x: 326, endPoint y: 211, distance: 8.1
click at [326, 211] on textarea "Thank you for your clarification, [PERSON_NAME]. I understand your frustration …" at bounding box center [312, 219] width 252 height 25
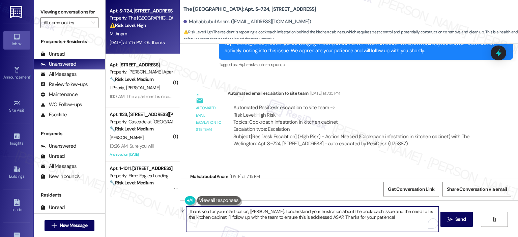
click at [327, 211] on textarea "Thank you for your clarification, [PERSON_NAME]. I understand your frustration …" at bounding box center [312, 219] width 252 height 25
drag, startPoint x: 372, startPoint y: 213, endPoint x: 311, endPoint y: 210, distance: 61.1
click at [311, 210] on textarea "Thank you for your clarification, [PERSON_NAME]. I understand your frustration …" at bounding box center [312, 219] width 252 height 25
drag, startPoint x: 372, startPoint y: 217, endPoint x: 253, endPoint y: 218, distance: 119.0
click at [253, 218] on textarea "Thank you for your clarification, Mahadbbuhul. I understand your concern about …" at bounding box center [312, 219] width 252 height 25
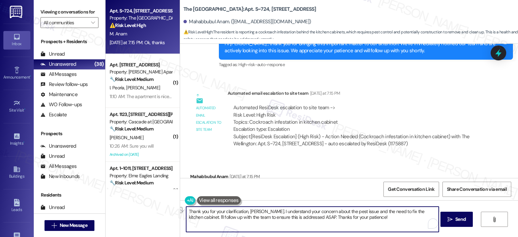
click at [290, 223] on textarea "Thank you for your clarification, Mahadbbuhul. I understand your concern about …" at bounding box center [312, 219] width 252 height 25
drag, startPoint x: 320, startPoint y: 218, endPoint x: 252, endPoint y: 217, distance: 67.4
click at [252, 217] on textarea "Thank you for your clarification, Mahadbbuhul. I understand your concern about …" at bounding box center [312, 219] width 252 height 25
drag, startPoint x: 364, startPoint y: 217, endPoint x: 349, endPoint y: 218, distance: 14.9
click at [349, 218] on textarea "Thank you for your clarification, Mahadbbuhul. I understand your concern about …" at bounding box center [312, 219] width 252 height 25
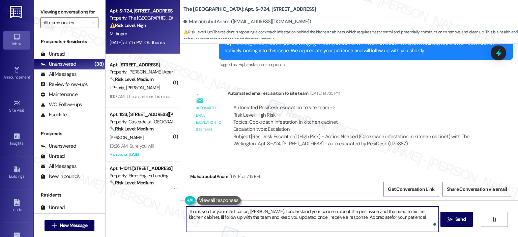
type textarea "Thank you for your clarification, Mahadbbuhul. I understand your concern about …"
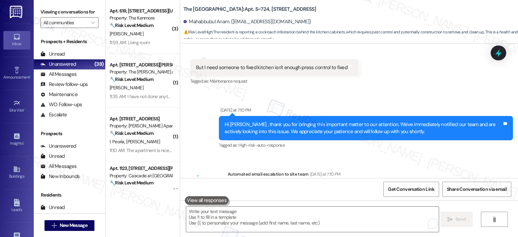
scroll to position [5327, 0]
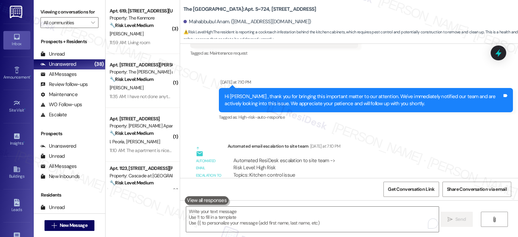
click at [291, 143] on div "Automated email escalation to site team Yesterday at 7:10 PM" at bounding box center [356, 147] width 257 height 9
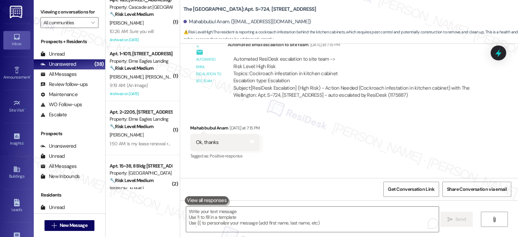
scroll to position [5664, 0]
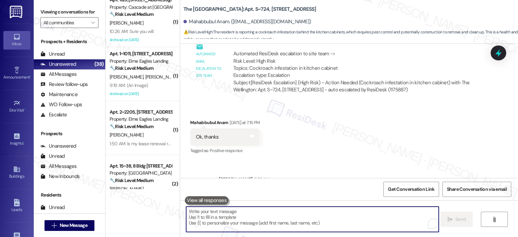
click at [236, 216] on textarea "To enrich screen reader interactions, please activate Accessibility in Grammarl…" at bounding box center [312, 219] width 252 height 25
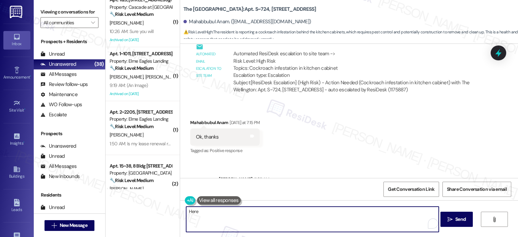
drag, startPoint x: 213, startPoint y: 211, endPoint x: 185, endPoint y: 214, distance: 28.5
click at [186, 214] on textarea "Here" at bounding box center [312, 219] width 252 height 25
click at [363, 213] on textarea "I created a new work word for the pest issue at the back of the kitchen cabinet…" at bounding box center [312, 219] width 252 height 25
paste textarea "403857"
click at [431, 207] on textarea "I created a new work order for the pest issue at the back of the kitchen cabine…" at bounding box center [312, 219] width 252 height 25
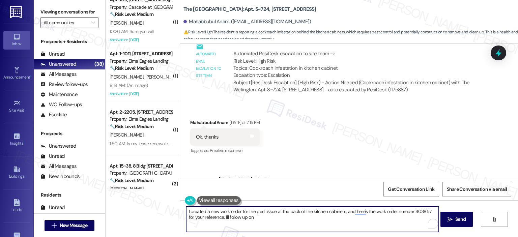
drag, startPoint x: 431, startPoint y: 206, endPoint x: 356, endPoint y: 210, distance: 74.9
click at [356, 210] on textarea "I created a new work order for the pest issue at the back of the kitchen cabine…" at bounding box center [312, 219] width 252 height 25
click at [278, 217] on textarea "I have created a new work order for the pest issue at the back of the kitchen c…" at bounding box center [312, 219] width 252 height 25
type textarea "I have created a new work order for the pest issue at the back of the kitchen c…"
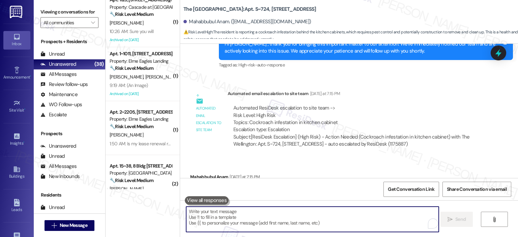
scroll to position [5718, 0]
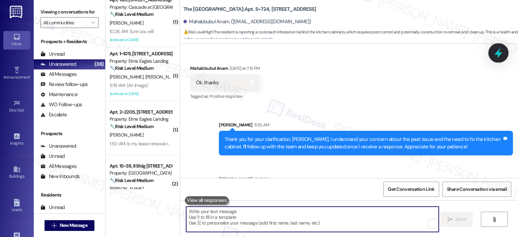
click at [501, 51] on icon at bounding box center [497, 52] width 11 height 11
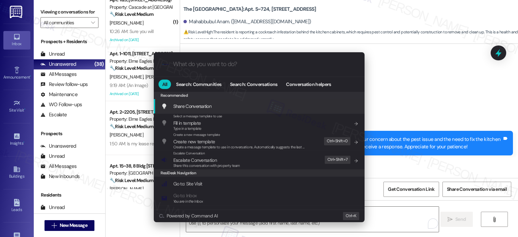
click at [241, 64] on input "What do you want to do?" at bounding box center [264, 64] width 183 height 7
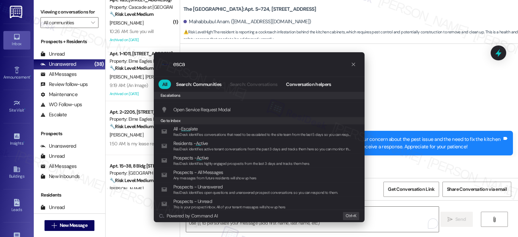
scroll to position [0, 0]
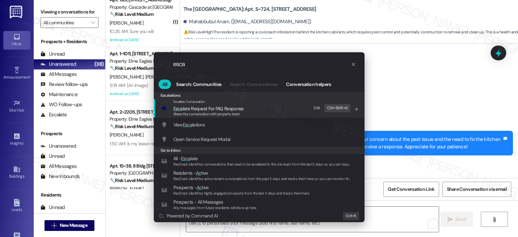
click at [197, 68] on div ".cls-1{fill:#0a055f;}.cls-2{fill:#0cc4c4;} resideskLogoBlueOrange esca" at bounding box center [259, 64] width 211 height 24
click at [198, 67] on input "esca" at bounding box center [262, 64] width 178 height 7
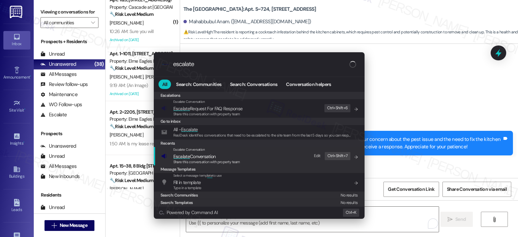
type input "escalate"
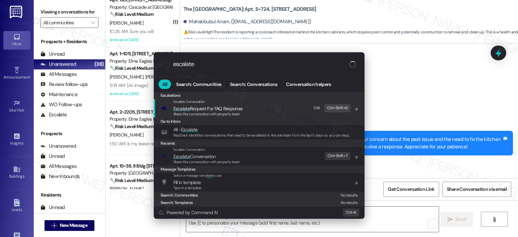
click at [214, 156] on span "Escalate Conversation" at bounding box center [194, 156] width 42 height 6
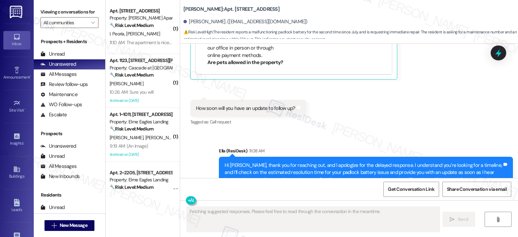
scroll to position [1983, 0]
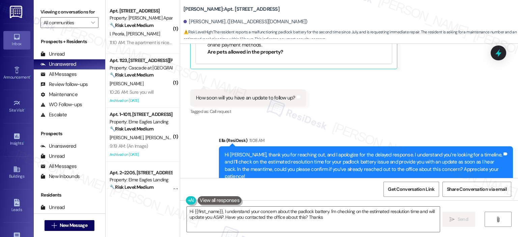
type textarea "Hi {{first_name}}, I understand your concern about the padlock battery. I'm che…"
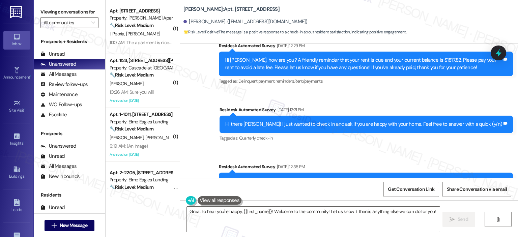
scroll to position [2308, 0]
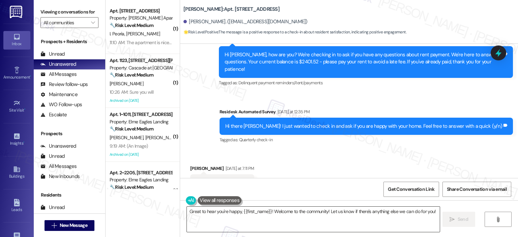
click at [257, 225] on textarea "Great to hear you're happy, {{first_name}}! Welcome to the community! Let us kn…" at bounding box center [313, 219] width 252 height 25
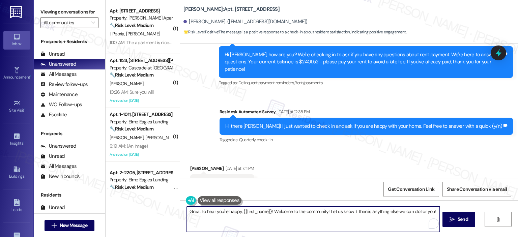
paste textarea "Thanks so much, {{first_name}}! It makes me really happy to hear you’re enjoyin…"
type textarea "Thanks so much, {{first_name}}! It makes me really happy to hear you’re enjoyin…"
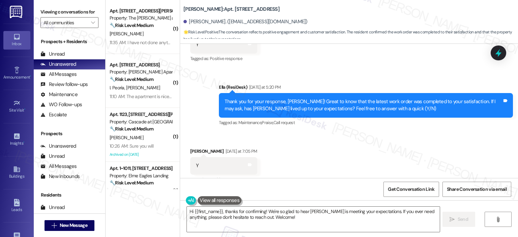
scroll to position [336, 0]
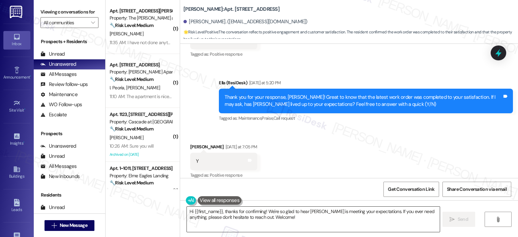
click at [239, 219] on textarea "Hi {{first_name}}, thanks for confirming! We're so glad to hear [PERSON_NAME] i…" at bounding box center [313, 219] width 252 height 25
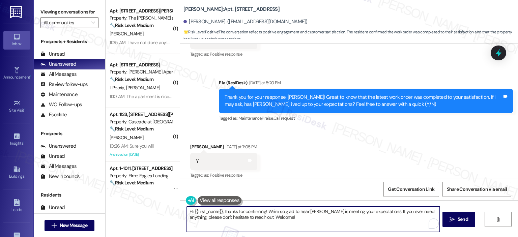
paste textarea "Thank you for your response! Great to know that the latest work order was compl…"
click at [240, 211] on textarea "Thank you for your response! Great to know that the latest work order was compl…" at bounding box center [312, 219] width 252 height 25
type textarea "Thank you for your response, [PERSON_NAME]! Great to know that the latest work …"
click at [460, 218] on span "Send" at bounding box center [460, 219] width 10 height 7
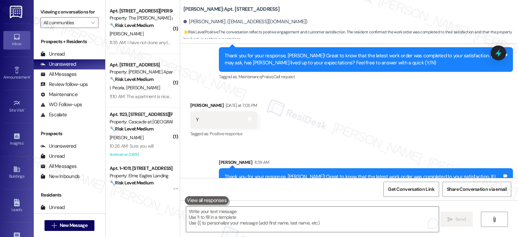
scroll to position [390, 0]
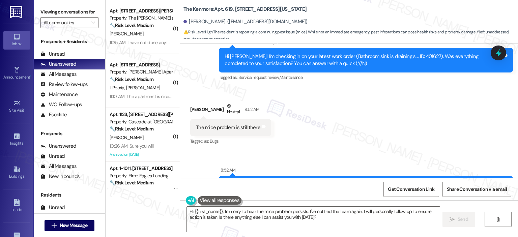
scroll to position [5585, 0]
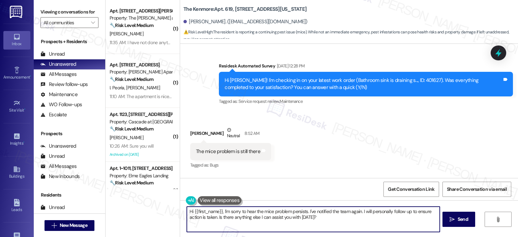
drag, startPoint x: 220, startPoint y: 211, endPoint x: 176, endPoint y: 207, distance: 44.0
click at [180, 207] on div "Hi {{first_name}}, I'm sorry to hear the mice problem persists. I've notified t…" at bounding box center [349, 225] width 338 height 51
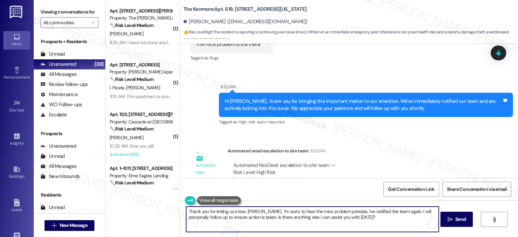
click at [328, 211] on textarea "Thank you for letting us know, Joshua. I'm sorry to hear the mice problem persi…" at bounding box center [312, 219] width 252 height 25
drag, startPoint x: 344, startPoint y: 212, endPoint x: 282, endPoint y: 211, distance: 62.4
click at [282, 211] on textarea "Thank you for letting us know, Joshua. I'm sorry to hear the mice problem persi…" at bounding box center [312, 219] width 252 height 25
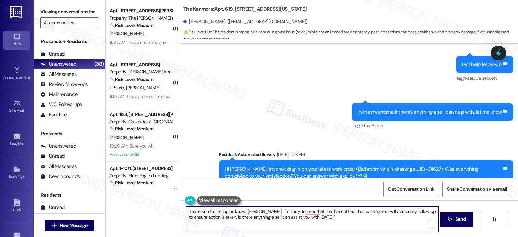
scroll to position [5524, 0]
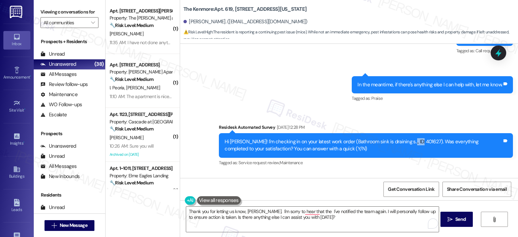
drag, startPoint x: 396, startPoint y: 103, endPoint x: 410, endPoint y: 100, distance: 14.0
click at [410, 133] on div "Hi Joshua! I'm checking in on your latest work order (Bathroom sink is draining…" at bounding box center [366, 145] width 294 height 25
copy div "401627"
click at [308, 210] on textarea "Thank you for letting us know, Joshua. I'm sorry to hear that the I've notified…" at bounding box center [312, 219] width 252 height 25
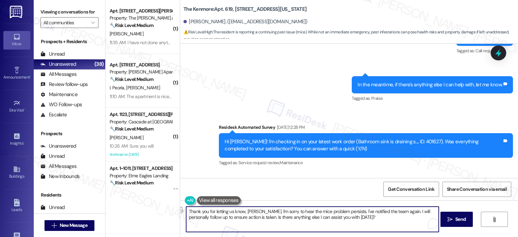
drag, startPoint x: 343, startPoint y: 211, endPoint x: 292, endPoint y: 211, distance: 50.6
click at [292, 211] on textarea "Thank you for letting us know, Joshua. I'm sorry to hear the mice problem persi…" at bounding box center [312, 219] width 252 height 25
click at [291, 212] on textarea "Thank you for letting us know, Joshua. I'm sorry to hear that you're still expe…" at bounding box center [312, 219] width 252 height 25
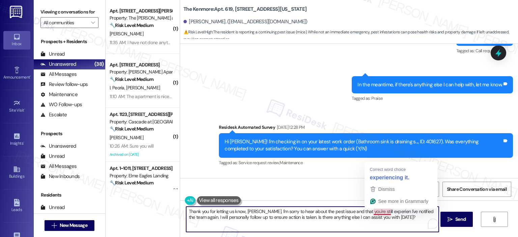
click at [387, 212] on textarea "Thank you for letting us know, Joshua. I'm sorry to hear about the pest issue a…" at bounding box center [312, 219] width 252 height 25
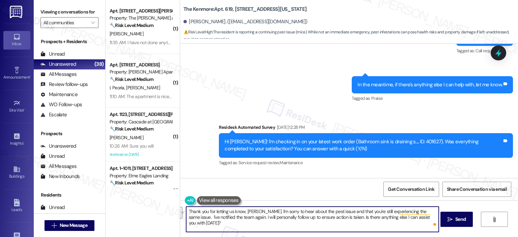
drag, startPoint x: 427, startPoint y: 216, endPoint x: 428, endPoint y: 209, distance: 7.8
click at [428, 209] on textarea "Thank you for letting us know, Joshua. I'm sorry to hear about the pest issue a…" at bounding box center [312, 219] width 252 height 25
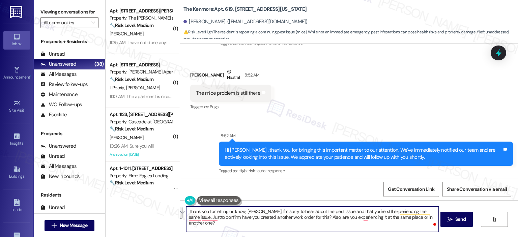
scroll to position [5693, 0]
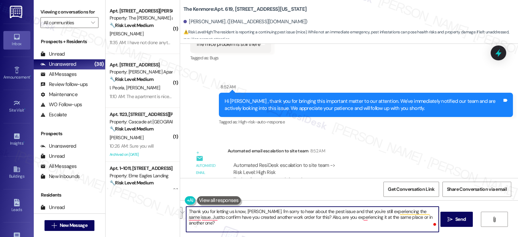
click at [288, 217] on textarea "Thank you for letting us know, Joshua. I'm sorry to hear about the pest issue a…" at bounding box center [312, 219] width 252 height 25
paste textarea "hank you for letting us know, Joshua. I’m so sorry to hear about the pest issue…"
type textarea "Thank you for letting us know, Joshua. I’m so sorry to hear about the pest issu…"
click at [449, 219] on icon "" at bounding box center [449, 219] width 5 height 5
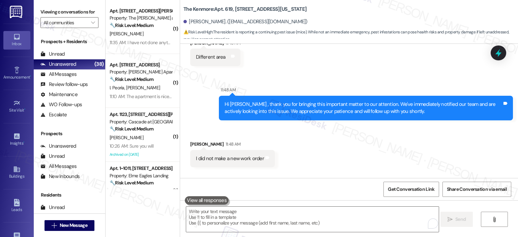
scroll to position [5956, 0]
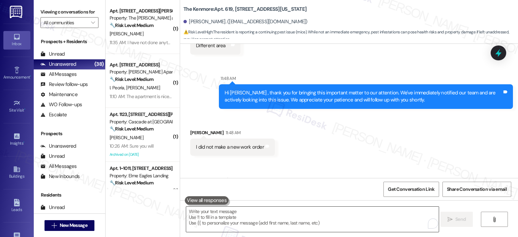
click at [256, 219] on textarea "To enrich screen reader interactions, please activate Accessibility in Grammarl…" at bounding box center [312, 219] width 252 height 25
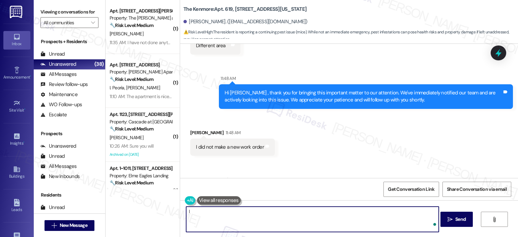
type textarea "I"
click at [351, 212] on textarea "Thank you for the confirmation, I can create a new work order on your behalf," at bounding box center [312, 219] width 252 height 25
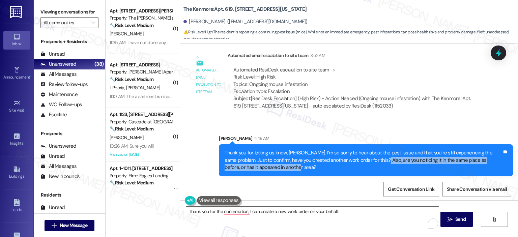
drag, startPoint x: 361, startPoint y: 122, endPoint x: 367, endPoint y: 133, distance: 12.1
click at [367, 149] on div "Thank you for letting us know, Joshua. I’m so sorry to hear about the pest issu…" at bounding box center [362, 160] width 277 height 22
copy div "are you noticing it in the same place as before, or has it appeared in another …"
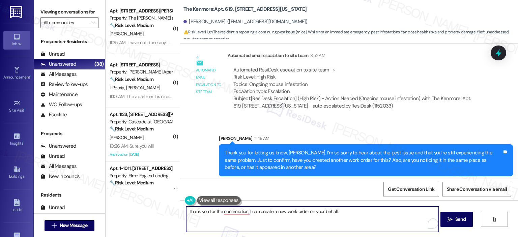
click at [375, 209] on textarea "Thank you for the confirmation, I can create a new work order on your behalf." at bounding box center [312, 219] width 252 height 25
paste textarea "are you noticing it in the same place as before, or has it appeared in another …"
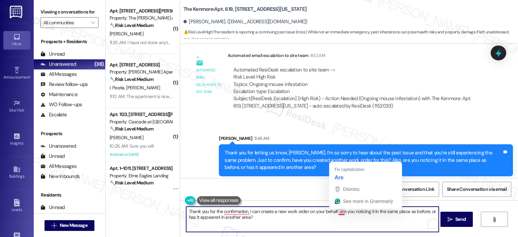
click at [335, 211] on textarea "Thank you for the confirmation, I can create a new work order on your behalf. a…" at bounding box center [312, 219] width 252 height 25
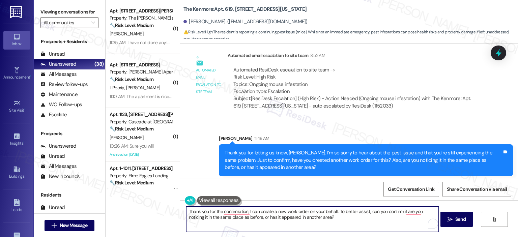
click at [331, 215] on textarea "Thank you for the confirmation, I can create a new work order on your behalf. T…" at bounding box center [312, 219] width 252 height 25
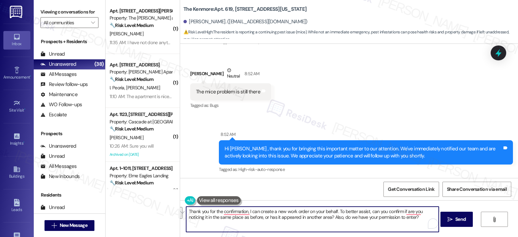
scroll to position [5956, 0]
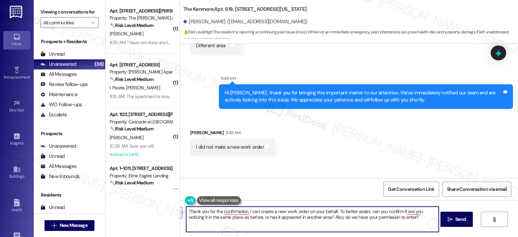
click at [348, 225] on textarea "Thank you for the confirmation, I can create a new work order on your behalf. T…" at bounding box center [312, 219] width 252 height 25
click at [311, 217] on textarea "Thank you for the confirmation, I can create a new work order on your behalf. T…" at bounding box center [312, 219] width 252 height 25
drag, startPoint x: 310, startPoint y: 218, endPoint x: 335, endPoint y: 210, distance: 26.0
click at [335, 210] on textarea "Thank you for the confirmation, I can create a new work order on your behalf. T…" at bounding box center [312, 219] width 252 height 25
type textarea "Thank you for the confirmation, I can create a new work order on your behalf. C…"
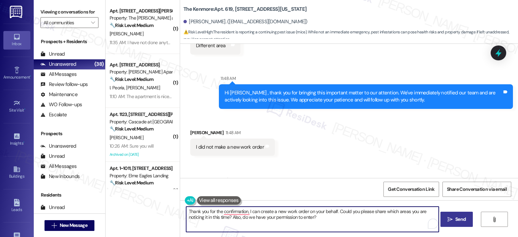
click at [451, 217] on icon "" at bounding box center [449, 219] width 5 height 5
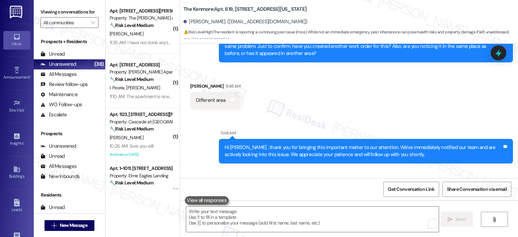
scroll to position [6010, 0]
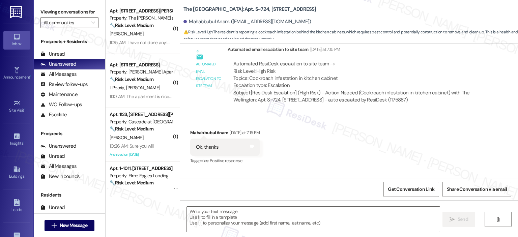
type textarea "Fetching suggested responses. Please feel free to read through the conversation…"
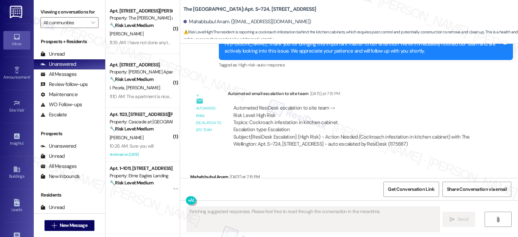
scroll to position [5674, 0]
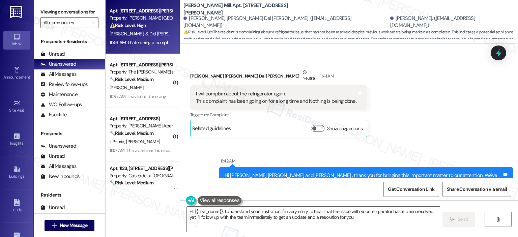
scroll to position [1559, 0]
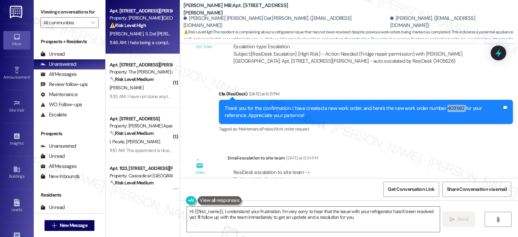
drag, startPoint x: 438, startPoint y: 79, endPoint x: 455, endPoint y: 77, distance: 16.9
click at [455, 105] on div "Thank you for the confirmation. I have created a new work order, and here's the…" at bounding box center [362, 112] width 277 height 14
copy div "403582"
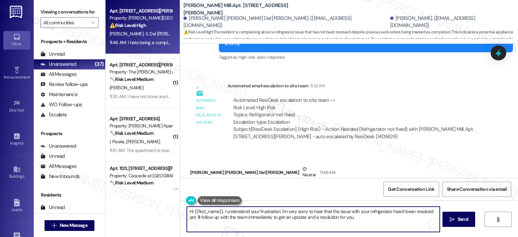
drag, startPoint x: 221, startPoint y: 211, endPoint x: 182, endPoint y: 210, distance: 39.1
click at [186, 210] on div "Hi {{first_name}}, I understand your frustration. I'm very sorry to hear that t…" at bounding box center [312, 219] width 253 height 26
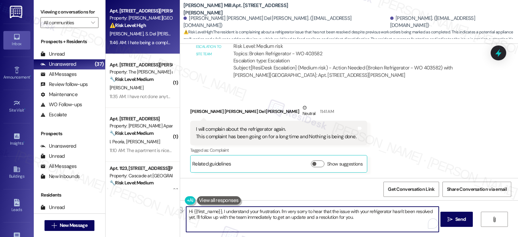
scroll to position [1700, 0]
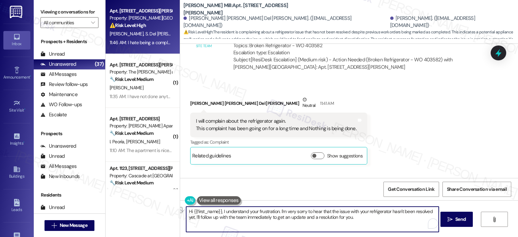
click at [258, 214] on textarea "Hi {{first_name}}, I understand your frustration. I'm very sorry to hear that t…" at bounding box center [312, 219] width 252 height 25
drag, startPoint x: 218, startPoint y: 211, endPoint x: 181, endPoint y: 213, distance: 37.8
click at [180, 213] on div "Hi {{first_name}}, I understand your frustration. I'm very sorry to hear that t…" at bounding box center [349, 225] width 338 height 51
click at [187, 218] on textarea "I understand your frustration. I'm very sorry to hear that the issue with your …" at bounding box center [312, 219] width 252 height 25
drag, startPoint x: 235, startPoint y: 212, endPoint x: 212, endPoint y: 212, distance: 22.6
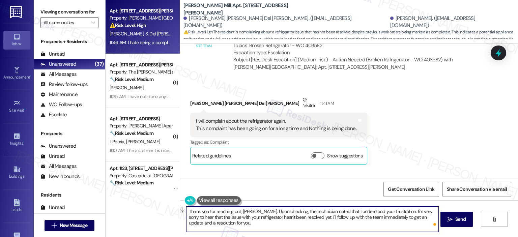
click at [212, 212] on textarea "Thank you for reaching out, [PERSON_NAME]. Upon checking, the technician noted …" at bounding box center [312, 219] width 252 height 25
click at [341, 211] on textarea "Thank you for letting us know, [PERSON_NAME]. Upon checking, the technician not…" at bounding box center [312, 219] width 252 height 25
drag, startPoint x: 253, startPoint y: 230, endPoint x: 328, endPoint y: 218, distance: 75.4
click at [328, 218] on textarea "Thank you for letting us know, [PERSON_NAME]. Upon checking, the technician not…" at bounding box center [312, 219] width 252 height 25
click at [326, 218] on textarea "Thank you for letting us know, [PERSON_NAME]. Upon checking, the technician not…" at bounding box center [312, 219] width 252 height 25
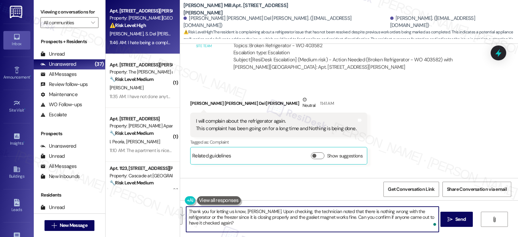
click at [324, 219] on textarea "Thank you for letting us know, [PERSON_NAME]. Upon checking, the technician not…" at bounding box center [312, 219] width 252 height 25
drag, startPoint x: 266, startPoint y: 224, endPoint x: 184, endPoint y: 224, distance: 82.6
click at [186, 224] on textarea "Thank you for letting us know, [PERSON_NAME]. Upon checking, the technician not…" at bounding box center [312, 219] width 252 height 25
click at [293, 215] on textarea "Thank you for letting us know, [PERSON_NAME]. Upon checking, the technician not…" at bounding box center [312, 219] width 252 height 25
paste textarea "were no issues with the refrigerator or freezer, as both are closing properly a…"
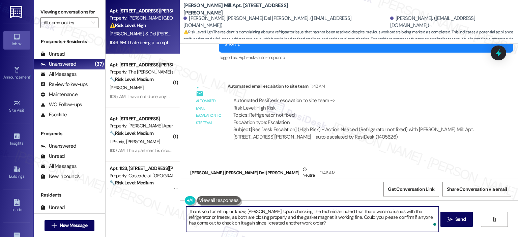
scroll to position [1873, 0]
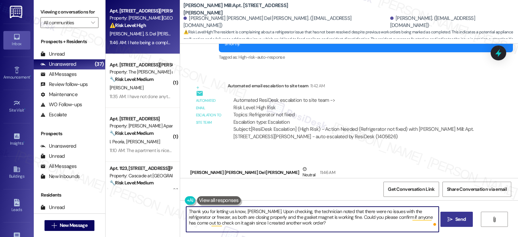
type textarea "Thank you for letting us know, [PERSON_NAME]. Upon checking, the technician not…"
click at [461, 221] on span "Send" at bounding box center [460, 219] width 10 height 7
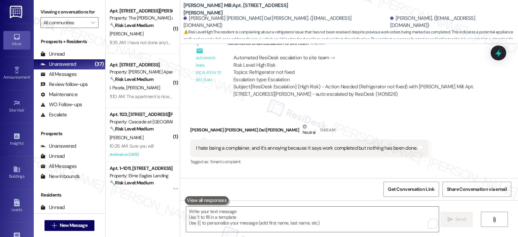
scroll to position [1935, 0]
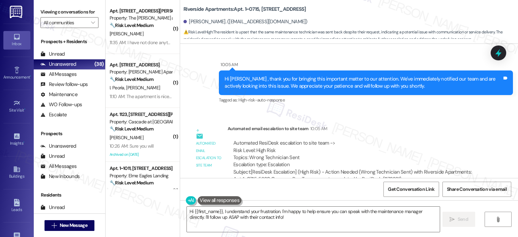
scroll to position [3462, 0]
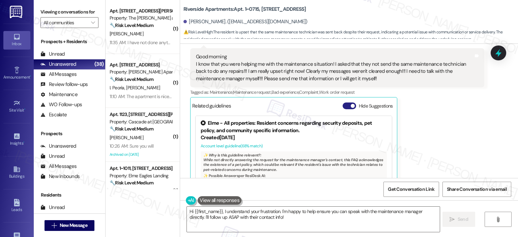
click at [342, 102] on button "Hide Suggestions" at bounding box center [348, 105] width 13 height 7
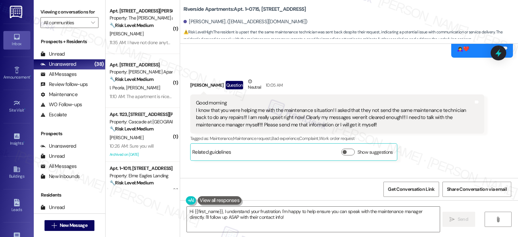
scroll to position [3536, 0]
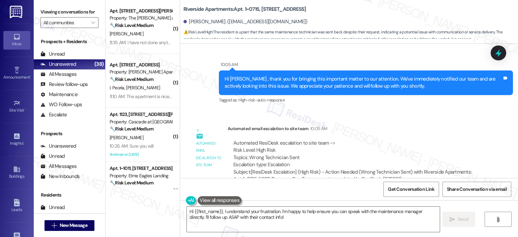
click at [371, 16] on div "[PERSON_NAME]. ([EMAIL_ADDRESS][DOMAIN_NAME])" at bounding box center [350, 21] width 334 height 13
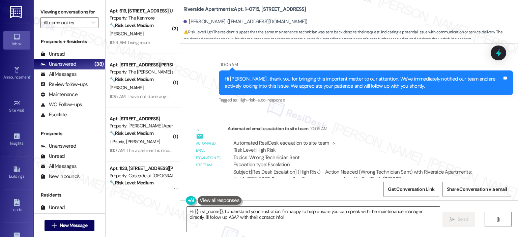
drag, startPoint x: 210, startPoint y: 11, endPoint x: 176, endPoint y: 3, distance: 35.1
click at [180, 3] on div "Riverside Apartments: Apt. 1~0715, [STREET_ADDRESS] [PERSON_NAME]. ([EMAIL_ADDR…" at bounding box center [349, 20] width 338 height 37
copy b "Riverside Apartments: Apt. 1~0715, [STREET_ADDRESS]"
click at [279, 221] on textarea "Hi {{first_name}}, I understand your frustration. I'm happy to help ensure you …" at bounding box center [313, 219] width 252 height 25
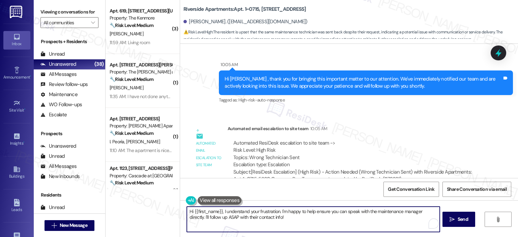
drag, startPoint x: 278, startPoint y: 219, endPoint x: 179, endPoint y: 212, distance: 99.0
click at [183, 212] on div "Hi {{first_name}}, I understand your frustration. I'm happy to help ensure you …" at bounding box center [309, 219] width 253 height 26
click at [278, 223] on textarea "Hi {{first_name}}, I understand your frustration. I'm happy to help ensure you …" at bounding box center [312, 219] width 252 height 25
click at [269, 215] on textarea "Hi {{first_name}}, I understand your frustration. I'm happy to help ensure you …" at bounding box center [312, 219] width 252 height 25
drag, startPoint x: 288, startPoint y: 222, endPoint x: 169, endPoint y: 211, distance: 119.5
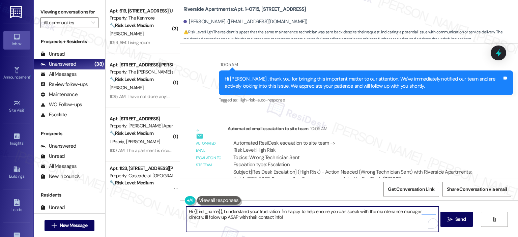
click at [169, 211] on div "( 3 ) Apt. 619, [STREET_ADDRESS][US_STATE] Property: The Kenmore 🔧 Risk Level: …" at bounding box center [311, 118] width 412 height 237
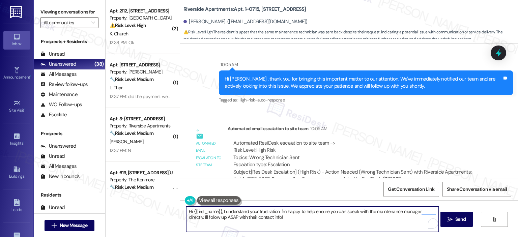
click at [262, 218] on textarea "Hi {{first_name}}, I understand your frustration. I'm happy to help ensure you …" at bounding box center [312, 219] width 252 height 25
drag, startPoint x: 267, startPoint y: 217, endPoint x: 182, endPoint y: 213, distance: 85.3
click at [186, 213] on textarea "Hi {{first_name}}, I understand your frustration. I'm happy to help ensure you …" at bounding box center [312, 219] width 252 height 25
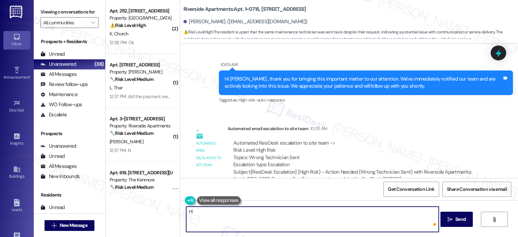
type textarea "H"
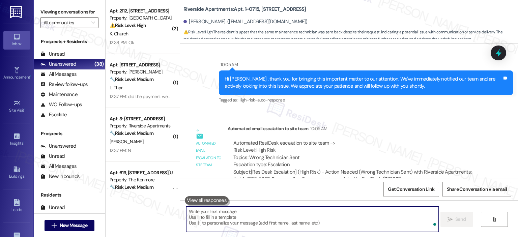
type textarea "A"
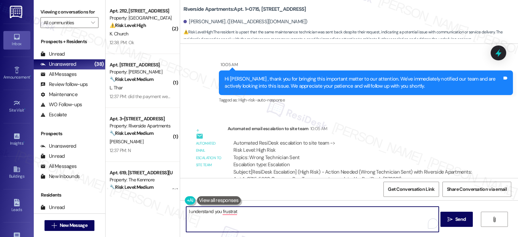
click at [248, 212] on textarea "I understand you frustrat" at bounding box center [312, 219] width 252 height 25
click at [326, 211] on textarea "I understand your frustration, [PERSON_NAME], and I sincerely apologize for tha…" at bounding box center [312, 219] width 252 height 25
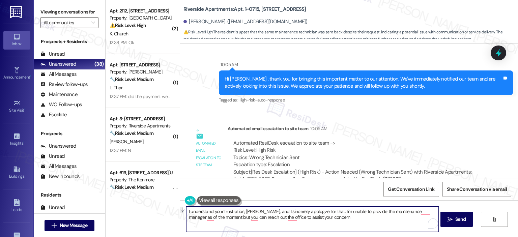
drag, startPoint x: 268, startPoint y: 217, endPoint x: 313, endPoint y: 222, distance: 45.4
click at [313, 222] on textarea "I understand your frustration, [PERSON_NAME], and I sincerely apologize for tha…" at bounding box center [312, 219] width 252 height 25
click at [361, 219] on textarea "I understand your frustration, Robryn, and I sincerely apologize for that. I'm …" at bounding box center [312, 219] width 252 height 25
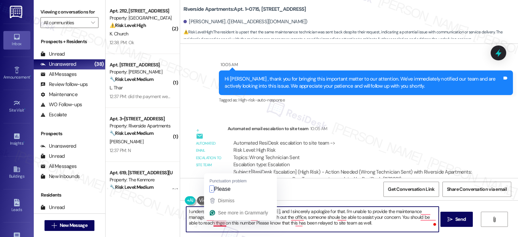
click at [208, 223] on textarea "I understand your frustration, Robryn, and I sincerely apologize for that. I'm …" at bounding box center [312, 219] width 252 height 25
paste textarea "(571) 366-5675"
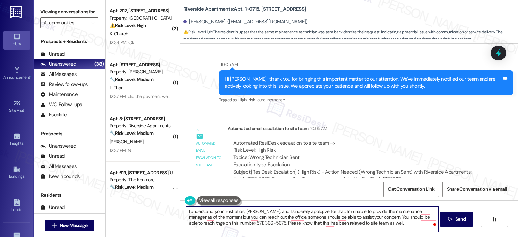
click at [361, 225] on textarea "I understand your frustration, Robryn, and I sincerely apologize for that. I'm …" at bounding box center [312, 219] width 252 height 25
click at [250, 221] on textarea "I understand your frustration, Robryn, and I sincerely apologize for that. I'm …" at bounding box center [312, 219] width 252 height 25
paste textarea "completely understand your frustration, and I sincerely apologize for the incon…"
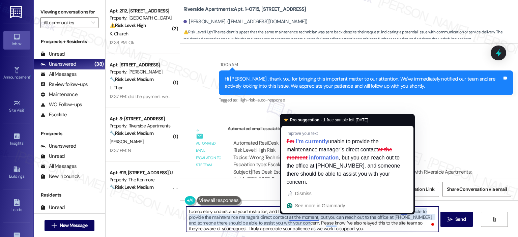
click at [284, 217] on textarea "I completely understand your frustration, and I sincerely apologize for the inc…" at bounding box center [312, 219] width 252 height 25
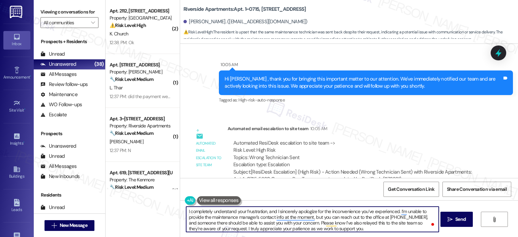
click at [353, 225] on textarea "I completely understand your frustration, and I sincerely apologize for the inc…" at bounding box center [312, 219] width 252 height 25
type textarea "I completely understand your frustration, and I sincerely apologize for the inc…"
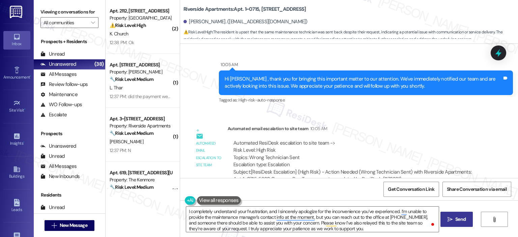
click at [462, 219] on span "Send" at bounding box center [460, 219] width 10 height 7
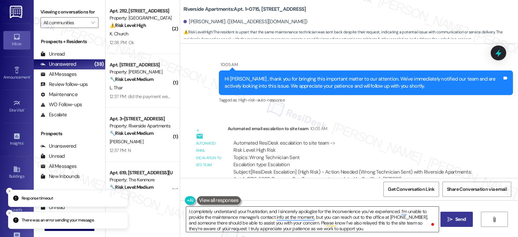
click at [379, 218] on textarea "I completely understand your frustration, and I sincerely apologize for the inc…" at bounding box center [312, 219] width 252 height 25
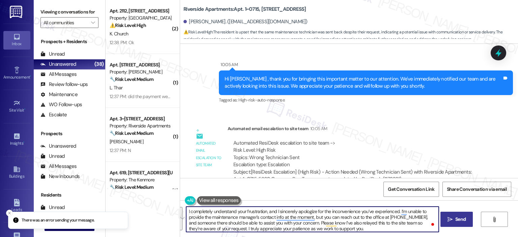
click at [460, 218] on span "Send" at bounding box center [460, 219] width 10 height 7
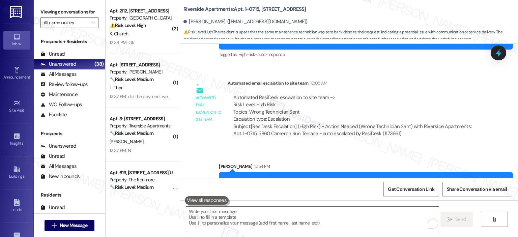
scroll to position [3604, 0]
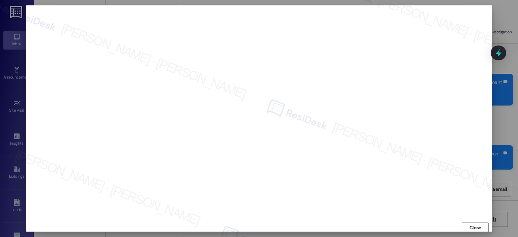
scroll to position [3, 0]
type textarea "Fetching suggested responses. Please feel free to read through the conversation…"
type textarea "Hi {{first_name}}, I understand"
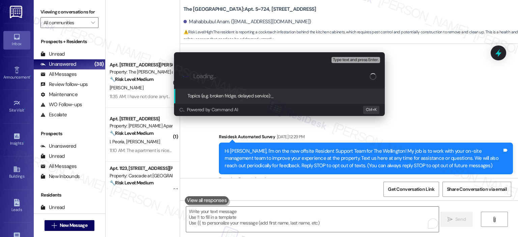
scroll to position [5718, 0]
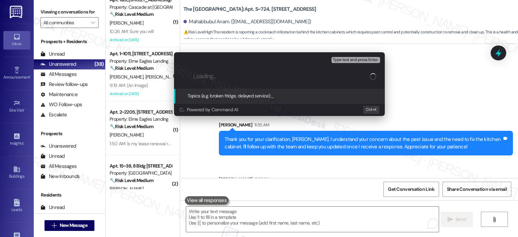
click at [227, 74] on input "Loading..." at bounding box center [281, 76] width 176 height 7
type input "Pest Issue Work Order - WO 403857"
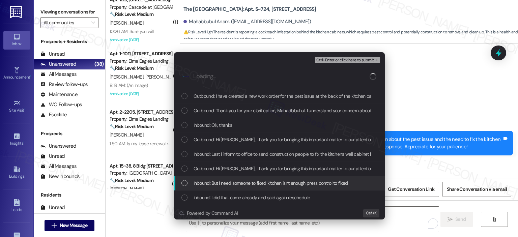
scroll to position [169, 0]
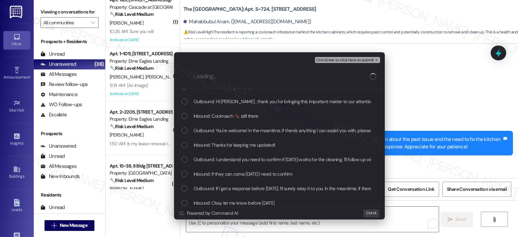
click at [240, 116] on span "Inbound: Cockroach 🪳 still there" at bounding box center [225, 115] width 65 height 7
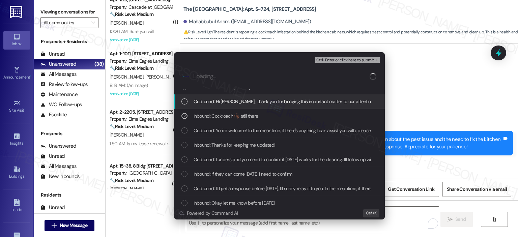
click at [247, 101] on span "Outbound: Hi Mahabbubul , thank you for bringing this important matter to our a…" at bounding box center [419, 101] width 453 height 7
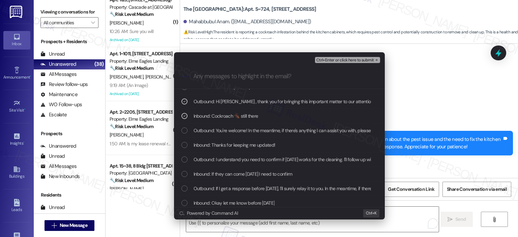
click at [247, 101] on span "Outbound: Hi Mahabbubul , thank you for bringing this important matter to our a…" at bounding box center [419, 101] width 453 height 7
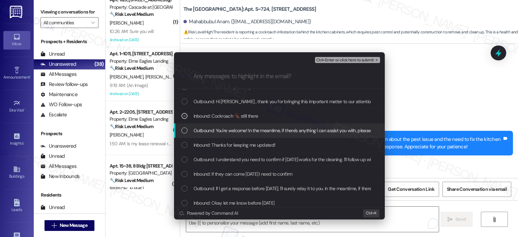
scroll to position [0, 0]
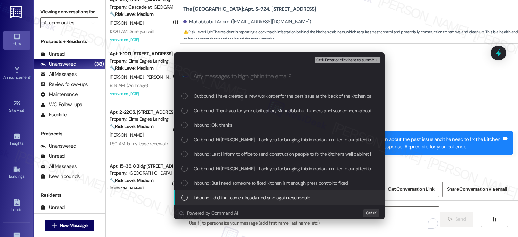
click at [233, 196] on span "Inbound: I did that come already and said again reschedule" at bounding box center [251, 197] width 116 height 7
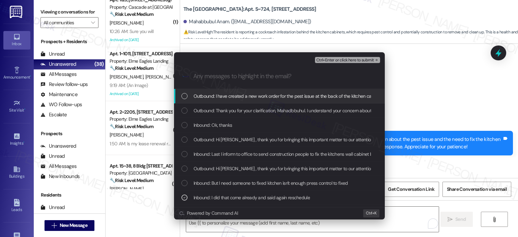
click at [237, 184] on span "Inbound: But I need someone to fixed kitchen isn't enough press control to fixed" at bounding box center [270, 182] width 154 height 7
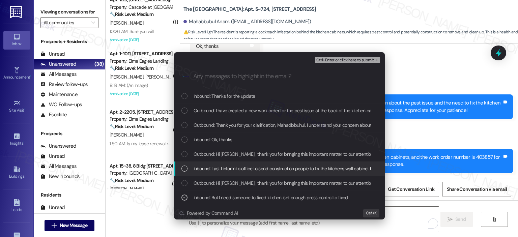
scroll to position [5765, 0]
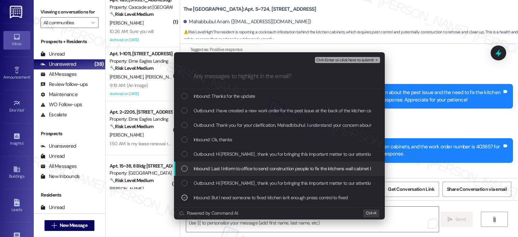
click at [288, 167] on span "Inbound: Last I inform to office to send construction people to fix the kitchen…" at bounding box center [369, 168] width 353 height 7
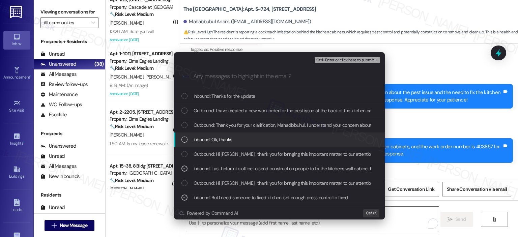
click at [231, 139] on span "Inbound: Ok, thanks" at bounding box center [212, 139] width 39 height 7
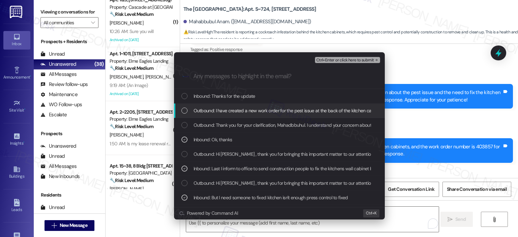
click at [278, 109] on span "Outbound: I have created a new work order for the pest issue at the back of the…" at bounding box center [412, 110] width 439 height 7
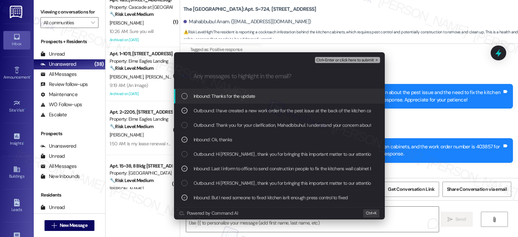
click at [234, 95] on span "Inbound: Thanks for the update" at bounding box center [224, 95] width 62 height 7
click at [353, 61] on span "Ctrl+Enter or click here to submit" at bounding box center [345, 60] width 58 height 5
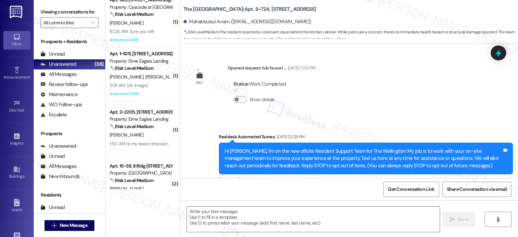
scroll to position [5795, 0]
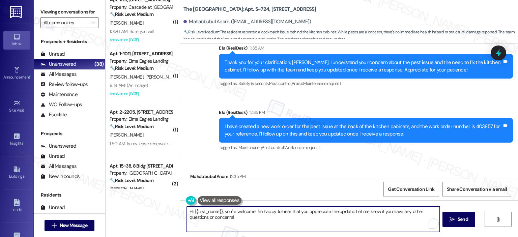
click at [283, 221] on textarea "Hi {{first_name}}, you're welcome! I'm happy to hear that you appreciate the up…" at bounding box center [313, 219] width 252 height 25
type textarea "You're welcome, Mahabbuhul! In the meantime, if there's anything I can assist y…"
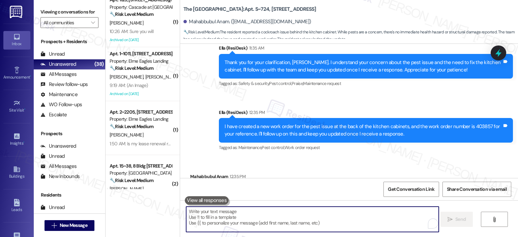
scroll to position [5795, 0]
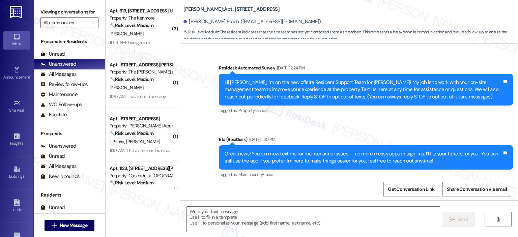
scroll to position [3464, 0]
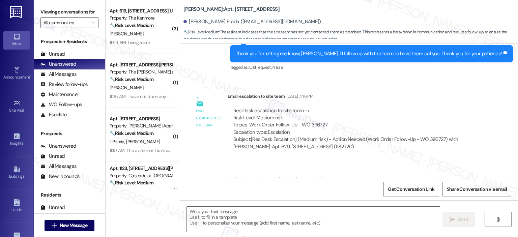
type textarea "Fetching suggested responses. Please feel free to read through the conversation…"
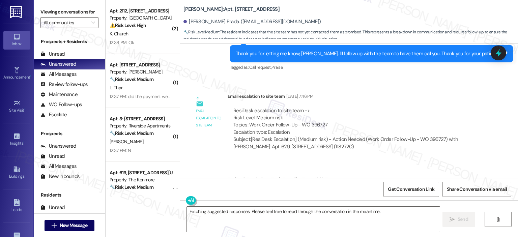
scroll to position [3296, 0]
